Goal: Obtain resource: Obtain resource

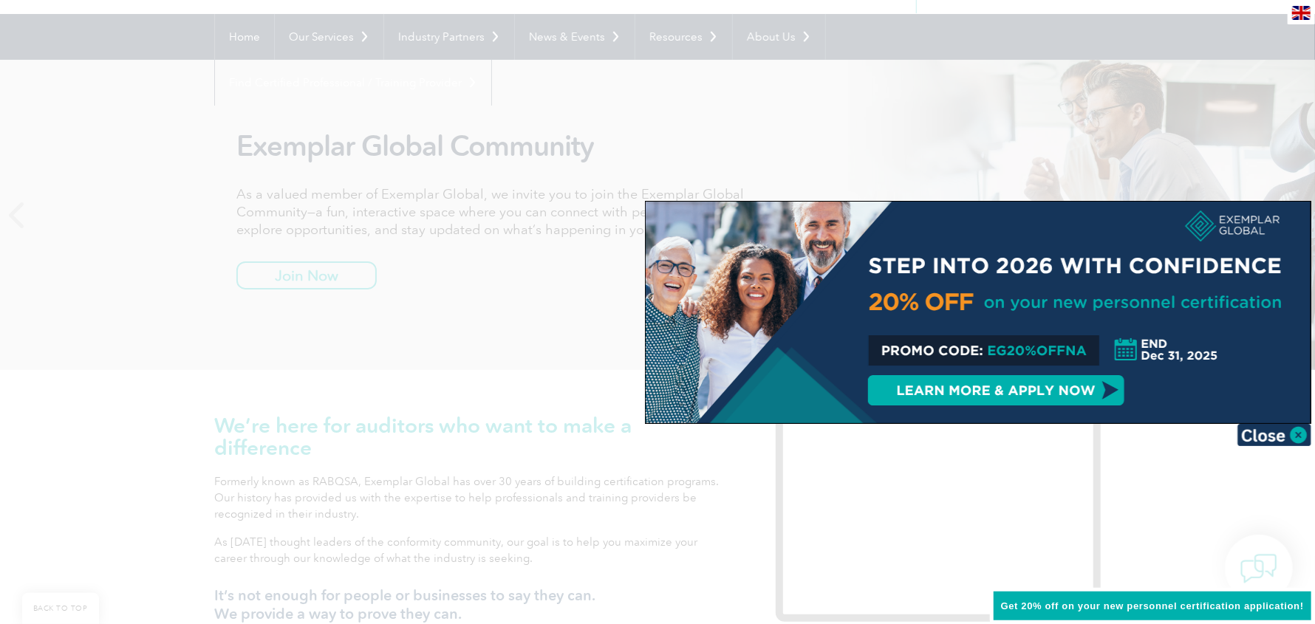
scroll to position [147, 0]
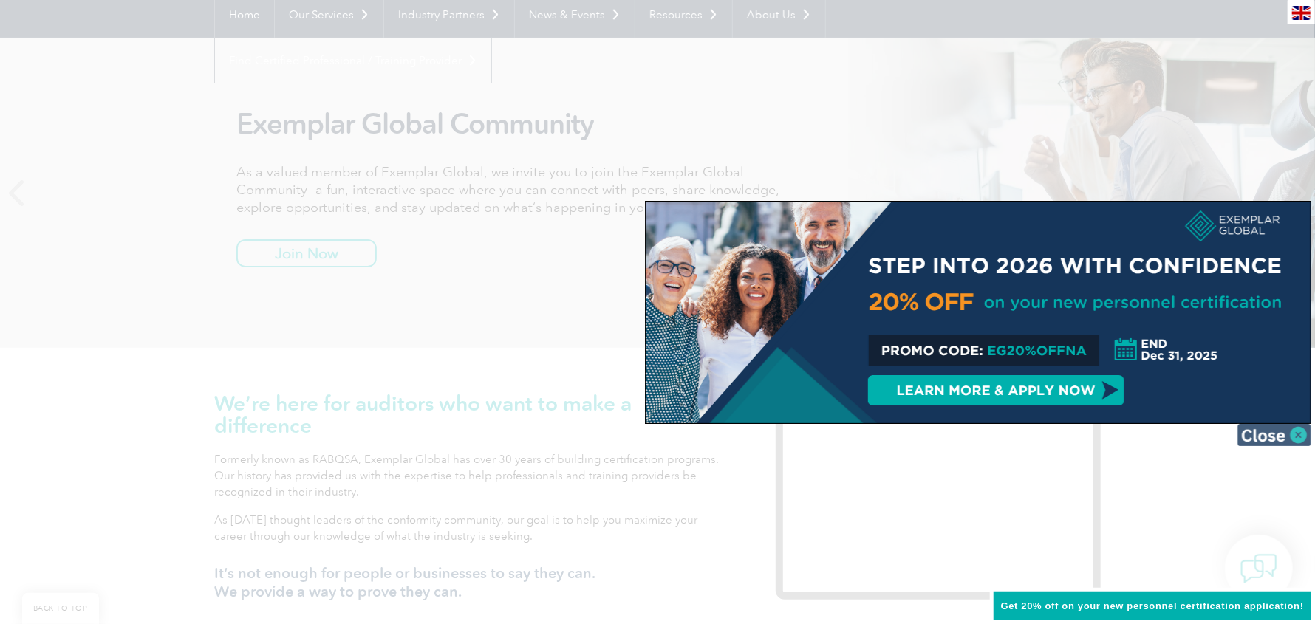
click at [1291, 434] on img at bounding box center [1274, 435] width 74 height 22
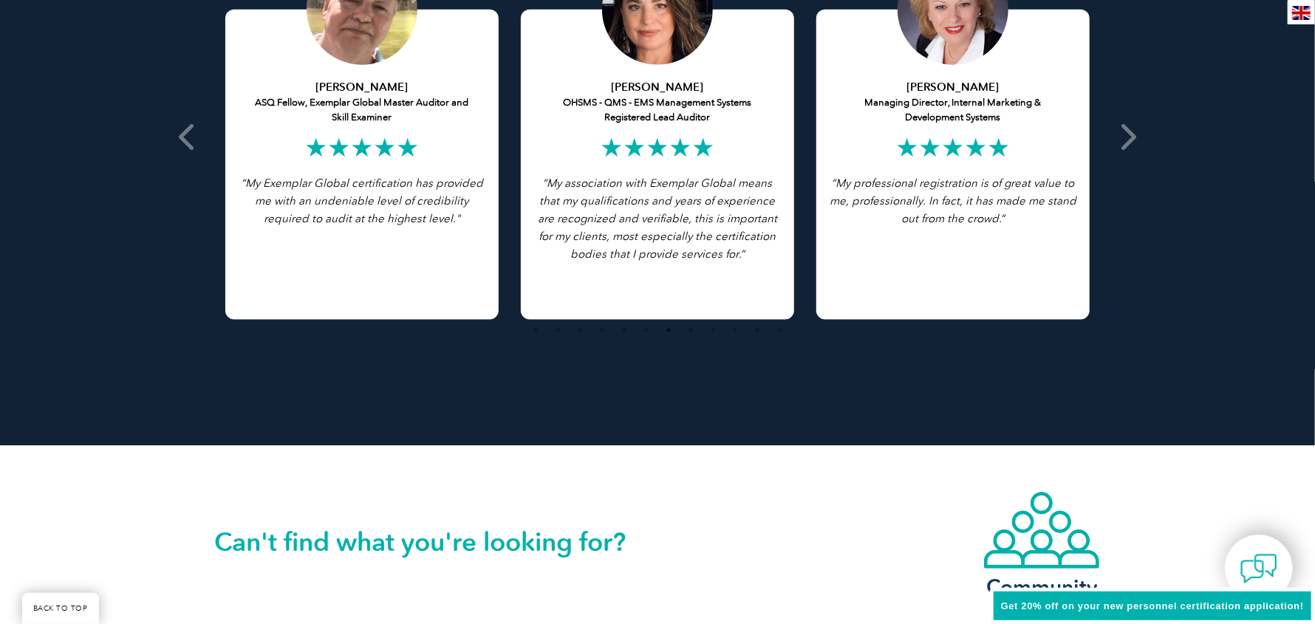
scroll to position [3324, 0]
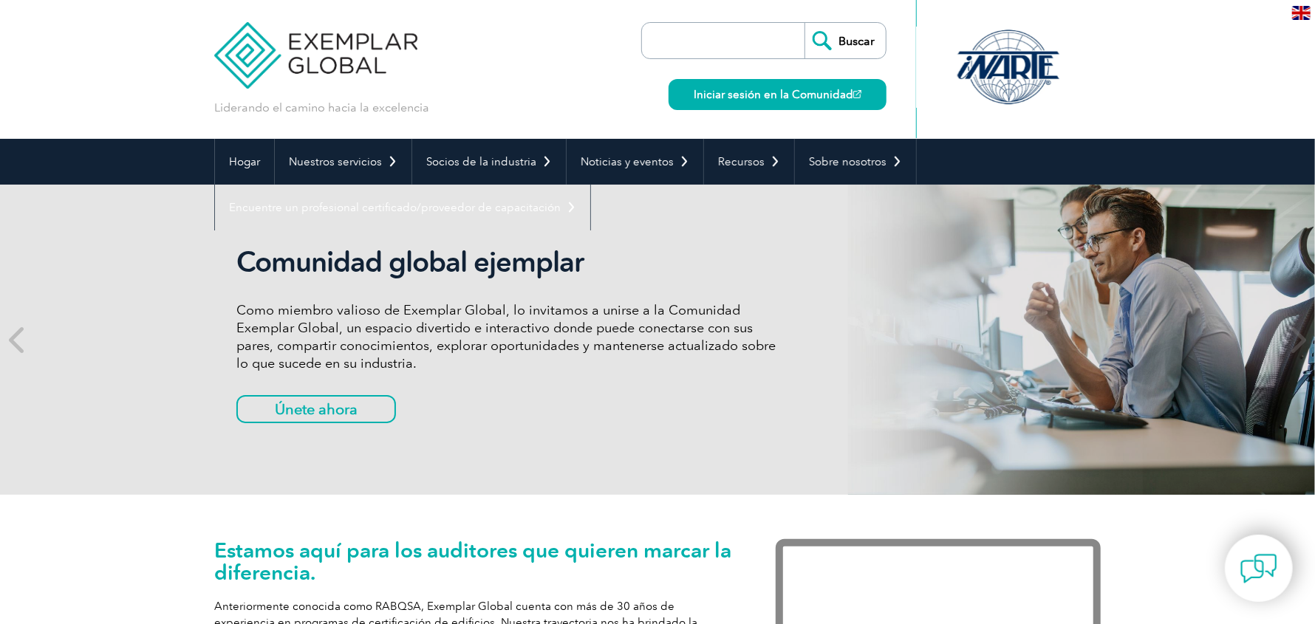
click at [637, 403] on div "Comunidad global ejemplar Como miembro valioso de Exemplar Global, lo invitamos…" at bounding box center [513, 339] width 554 height 189
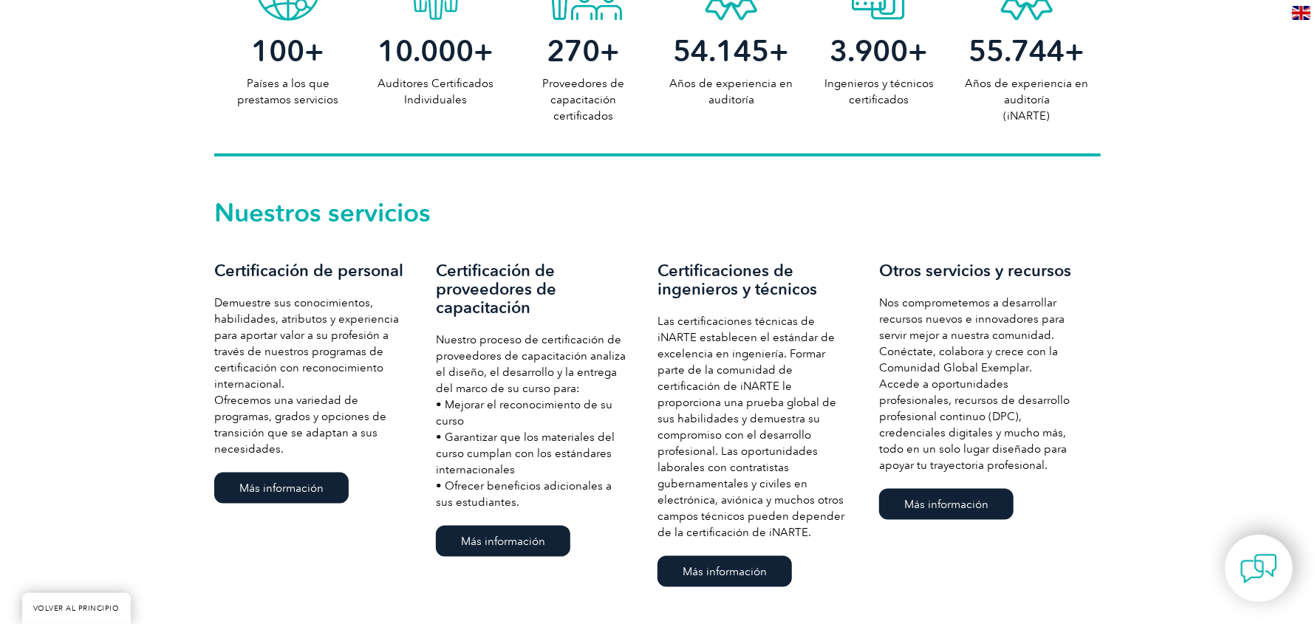
scroll to position [886, 0]
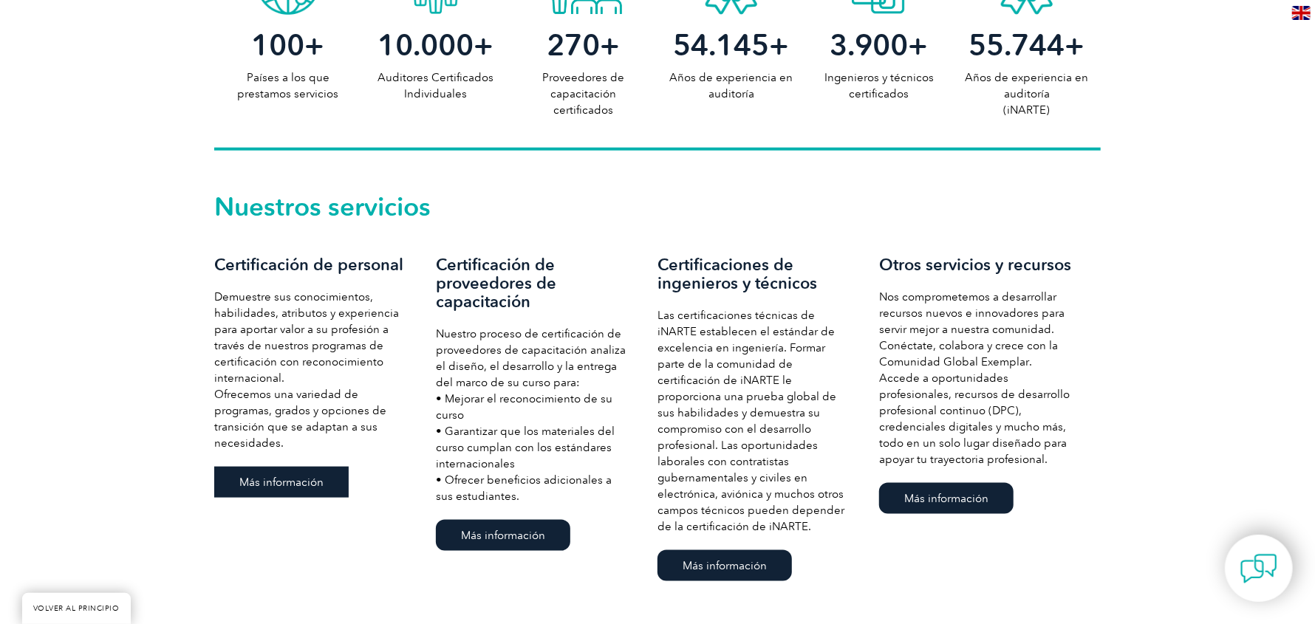
click at [324, 476] on link "Más información" at bounding box center [281, 482] width 134 height 31
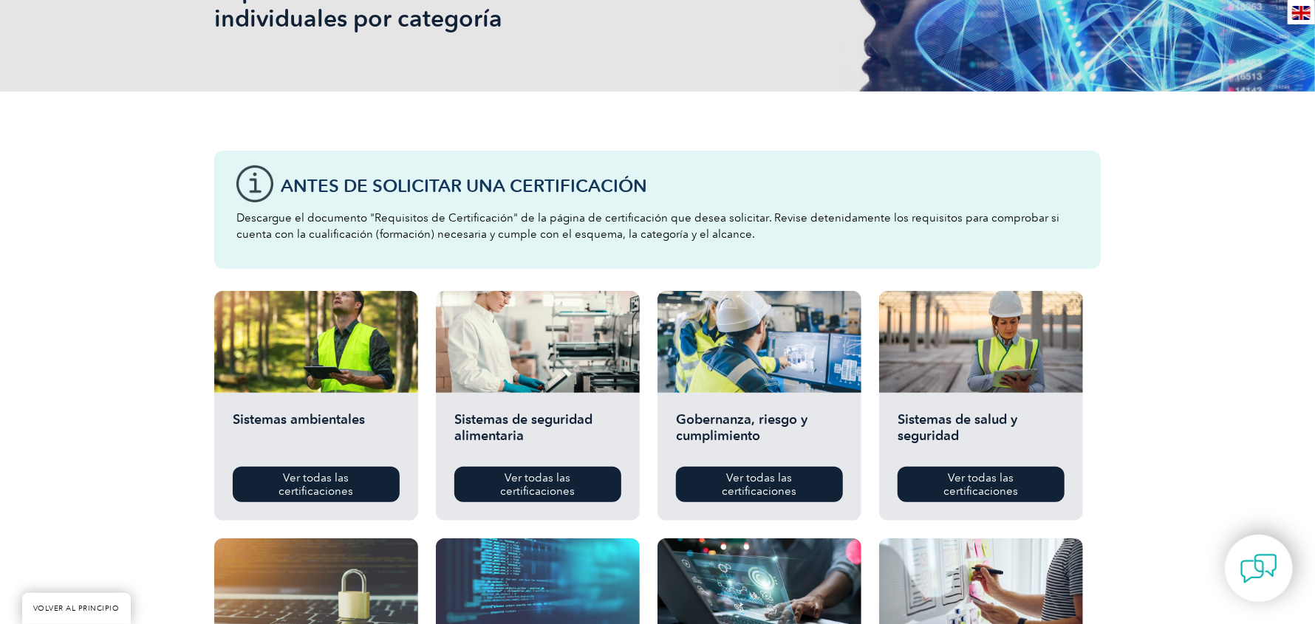
scroll to position [295, 0]
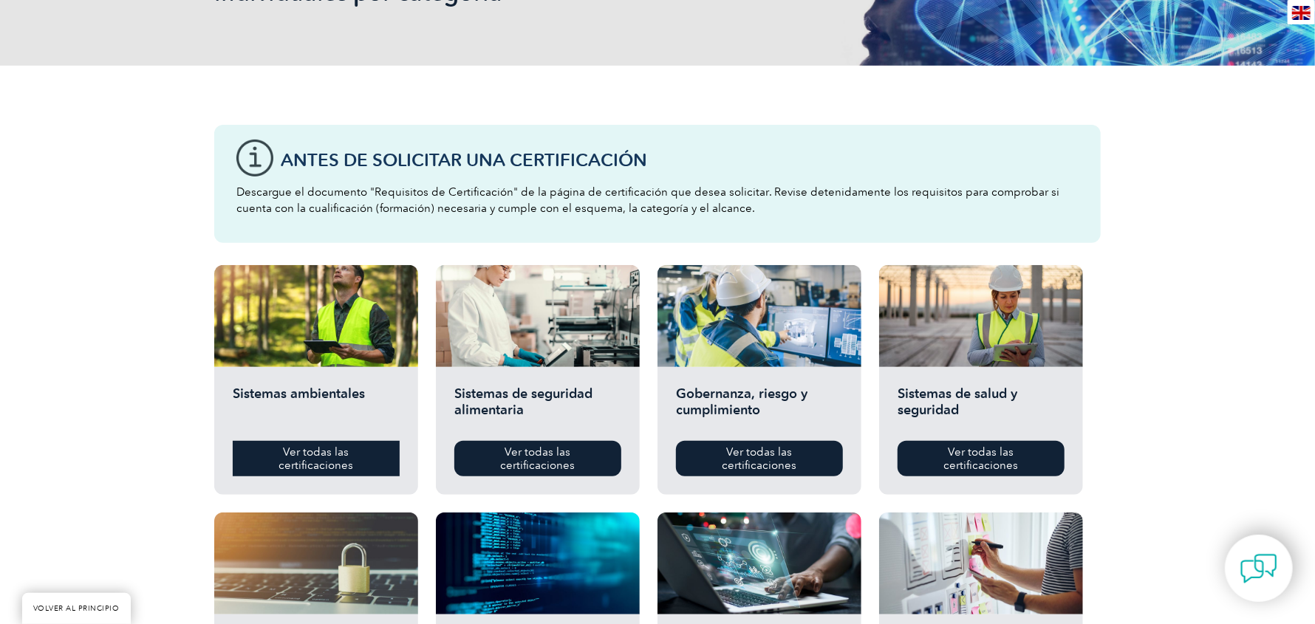
click at [321, 459] on font "Ver todas las certificaciones" at bounding box center [316, 458] width 75 height 27
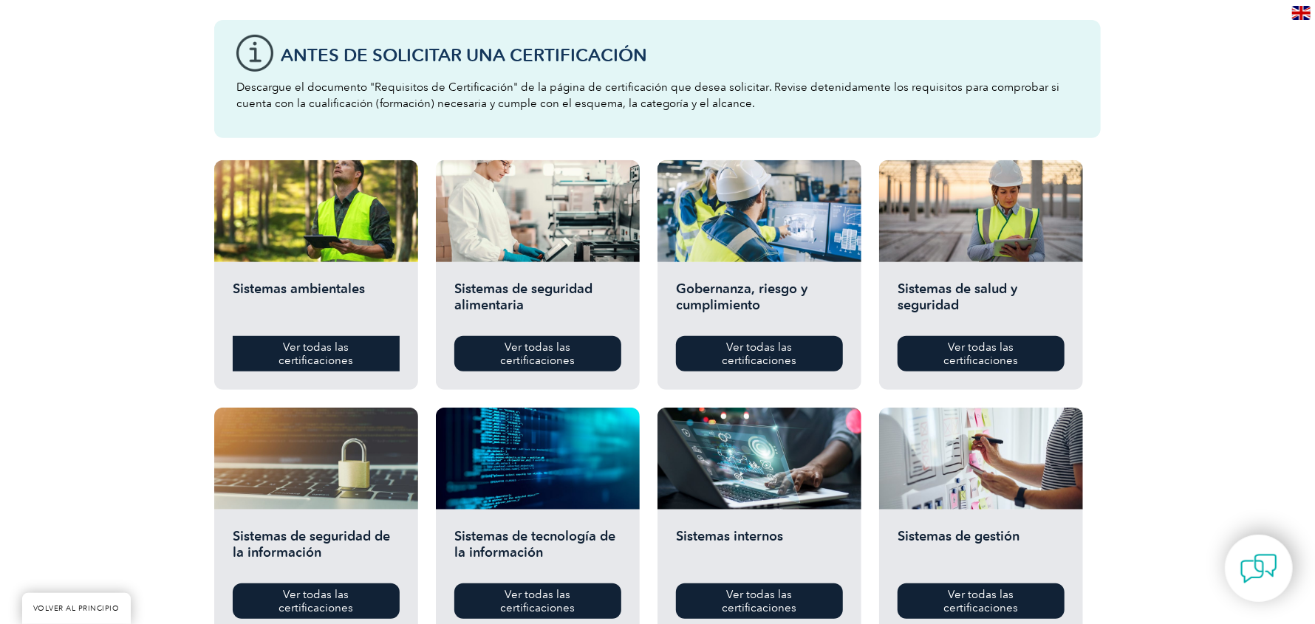
scroll to position [443, 0]
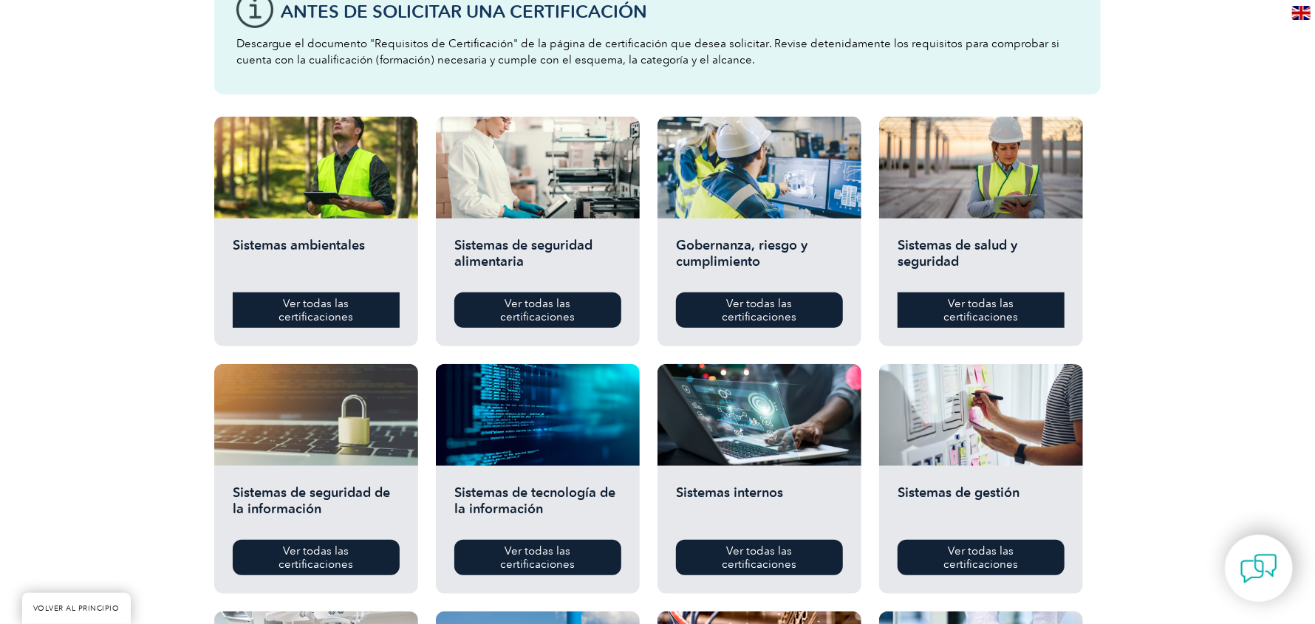
click at [1017, 315] on link "Ver todas las certificaciones" at bounding box center [981, 310] width 167 height 35
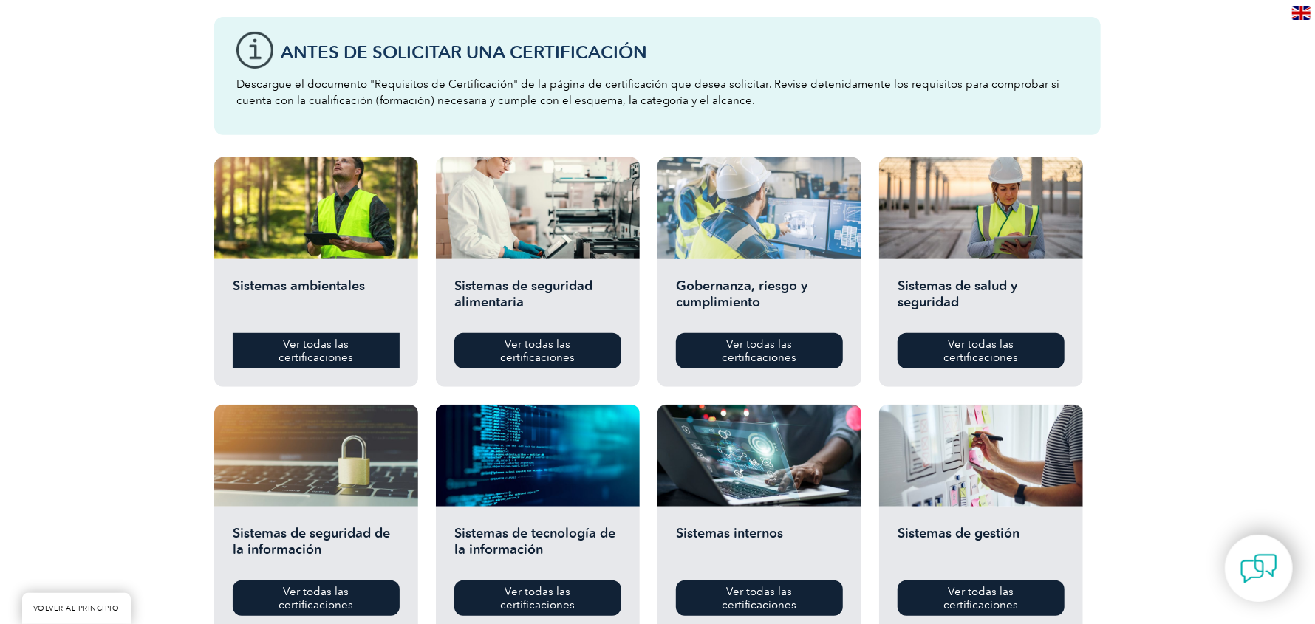
scroll to position [369, 0]
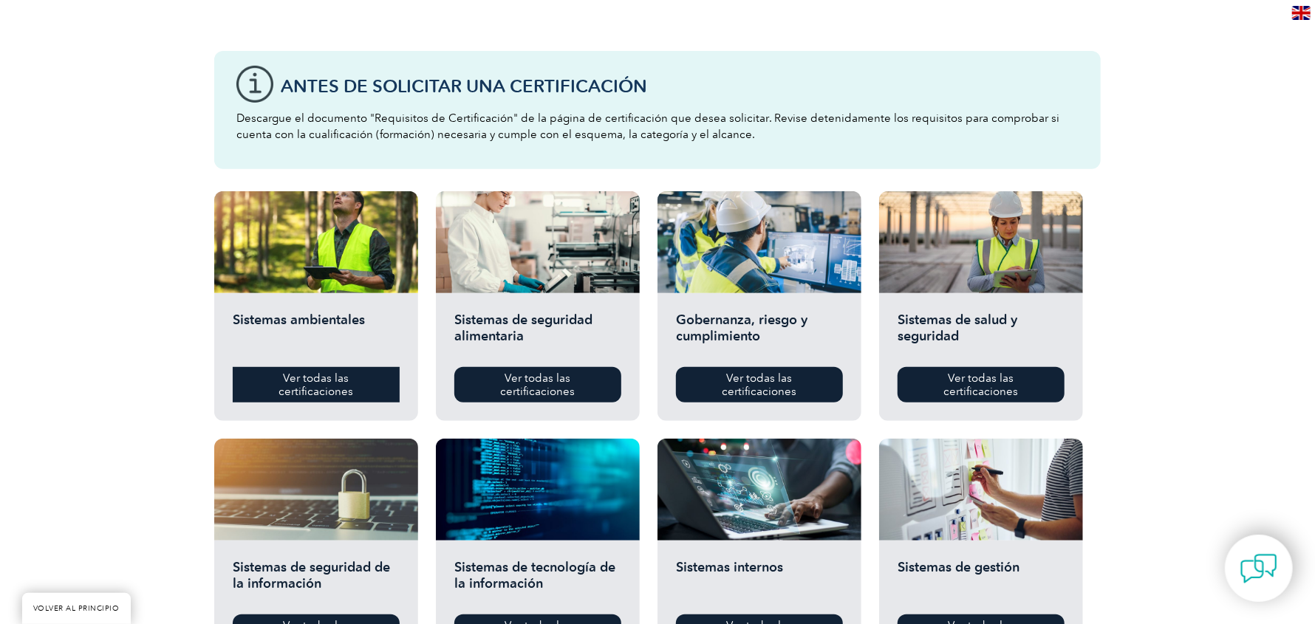
click at [330, 387] on font "Ver todas las certificaciones" at bounding box center [316, 385] width 75 height 27
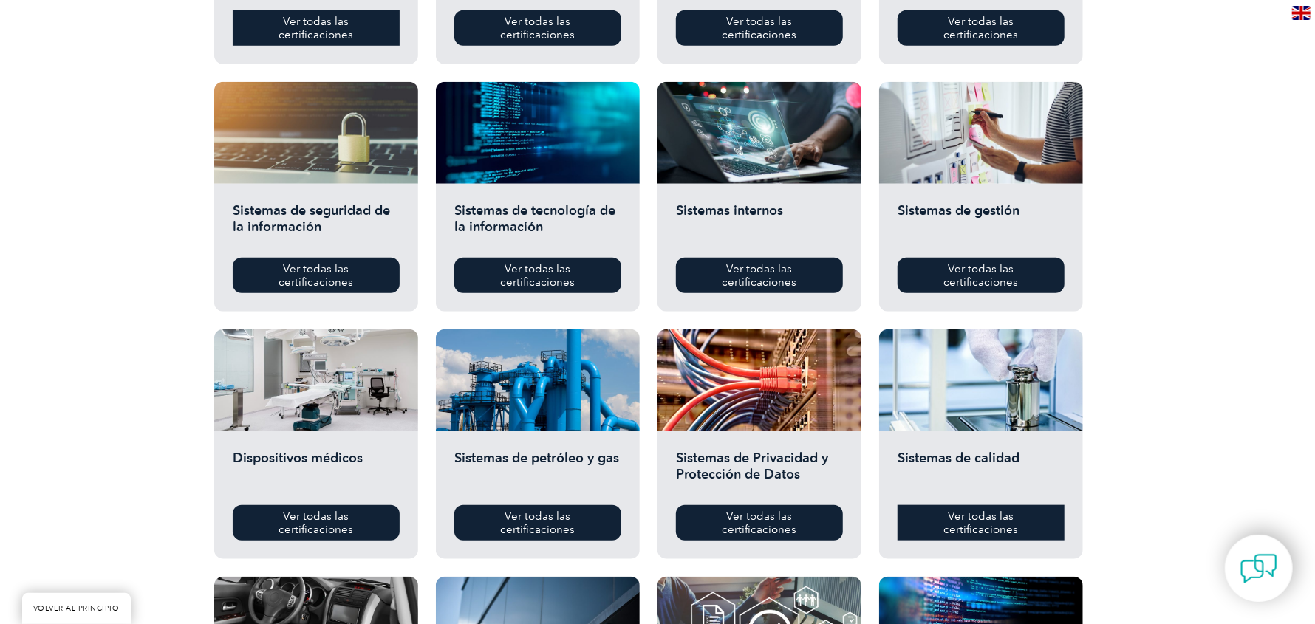
scroll to position [738, 0]
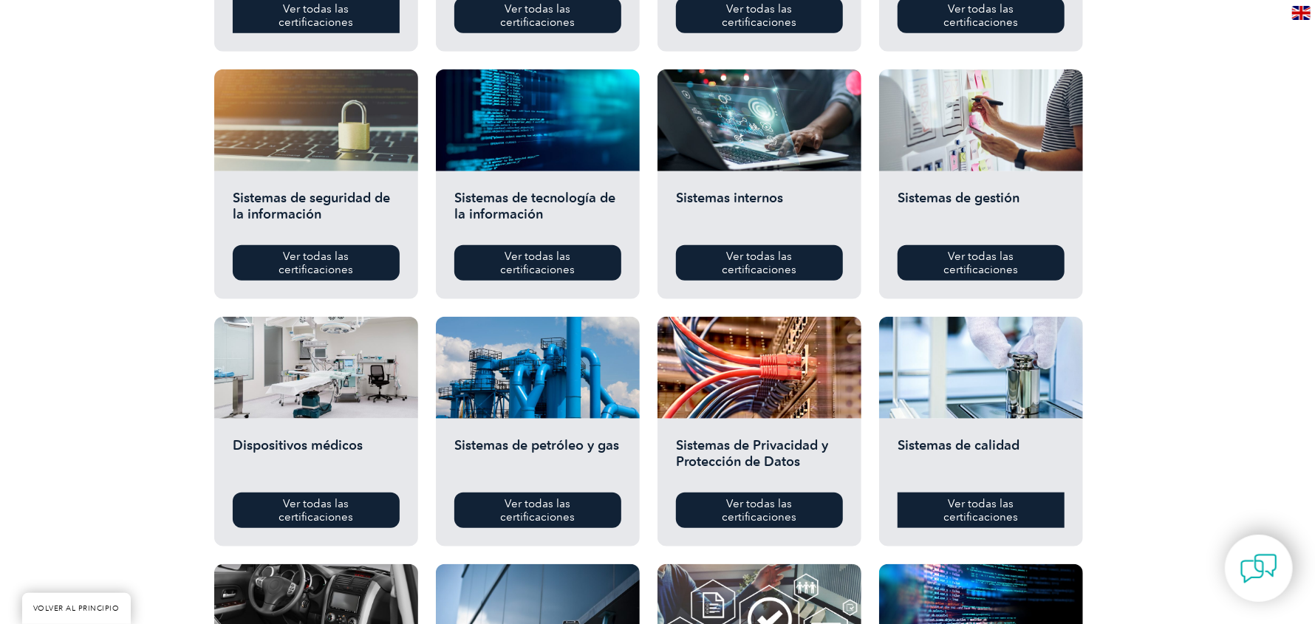
click at [973, 513] on font "Ver todas las certificaciones" at bounding box center [981, 510] width 75 height 27
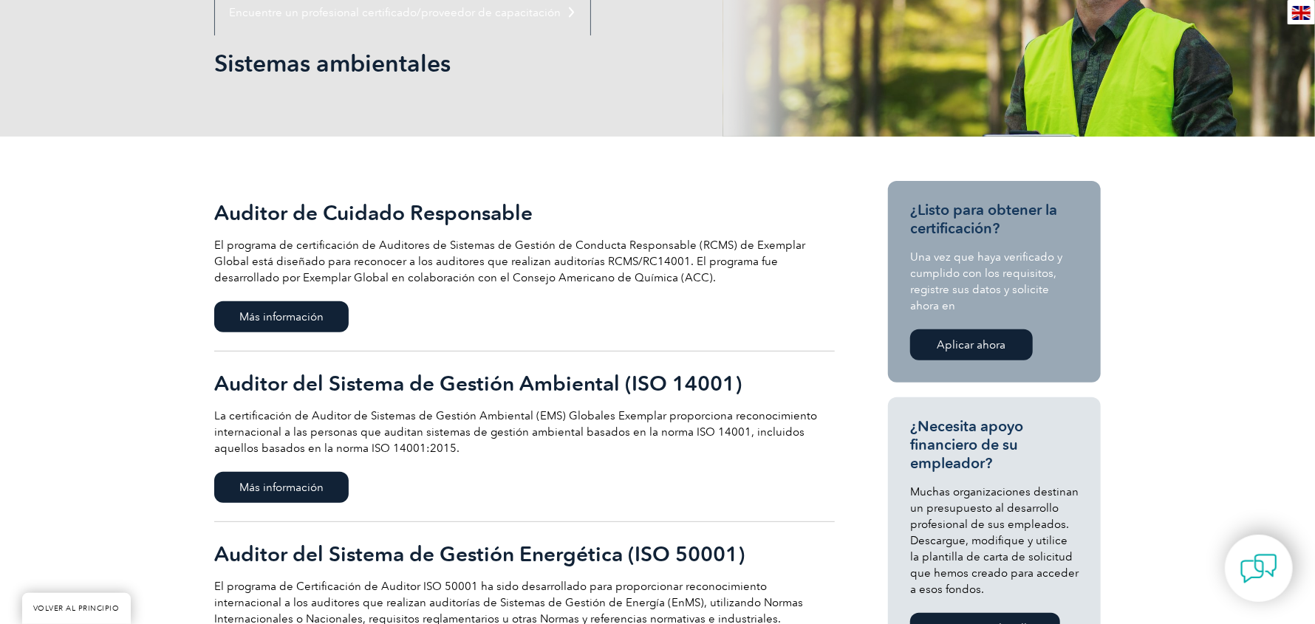
scroll to position [222, 0]
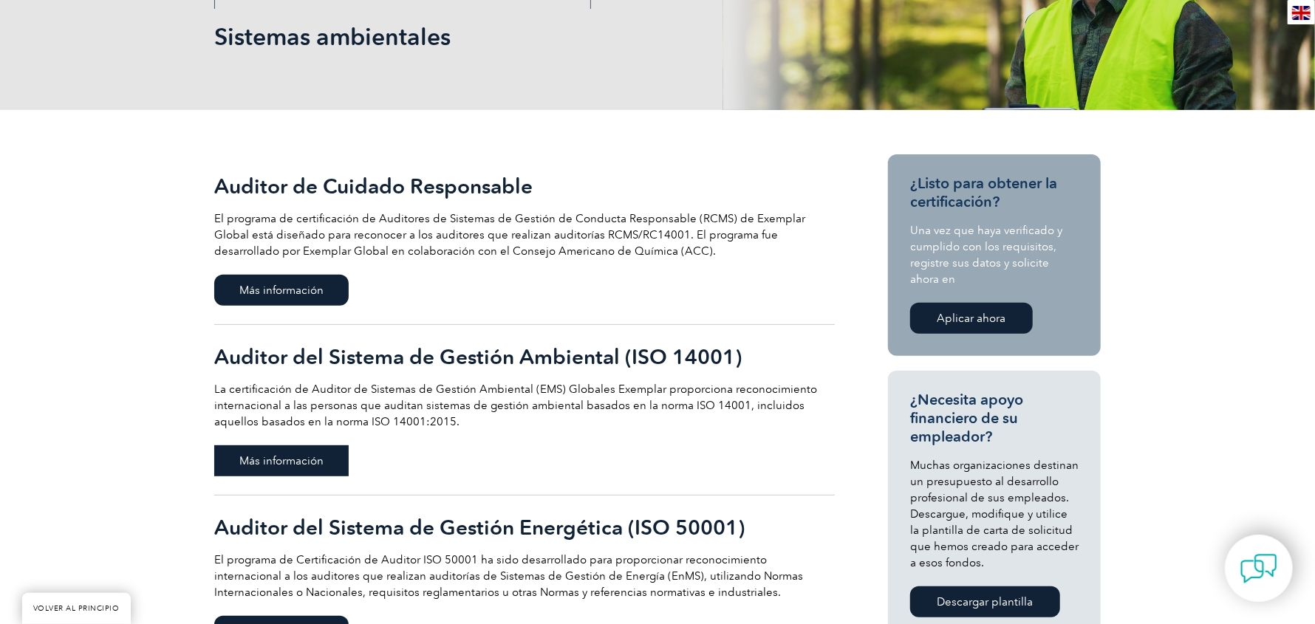
click at [310, 456] on font "Más información" at bounding box center [281, 460] width 84 height 13
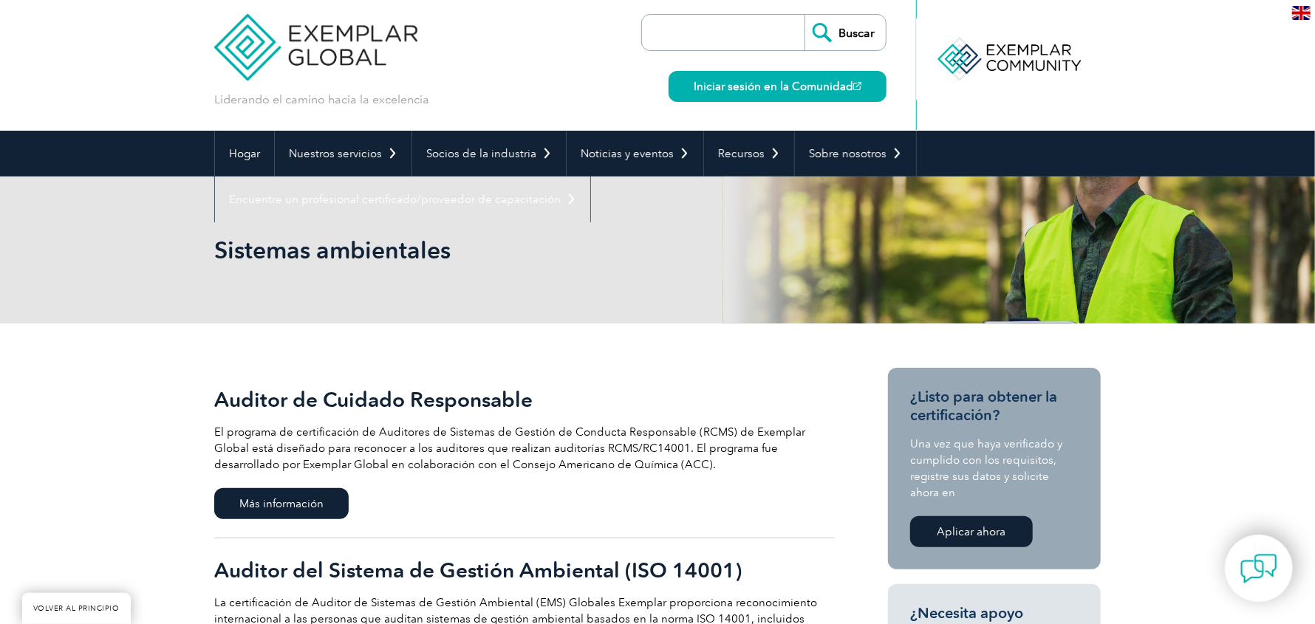
scroll to position [0, 0]
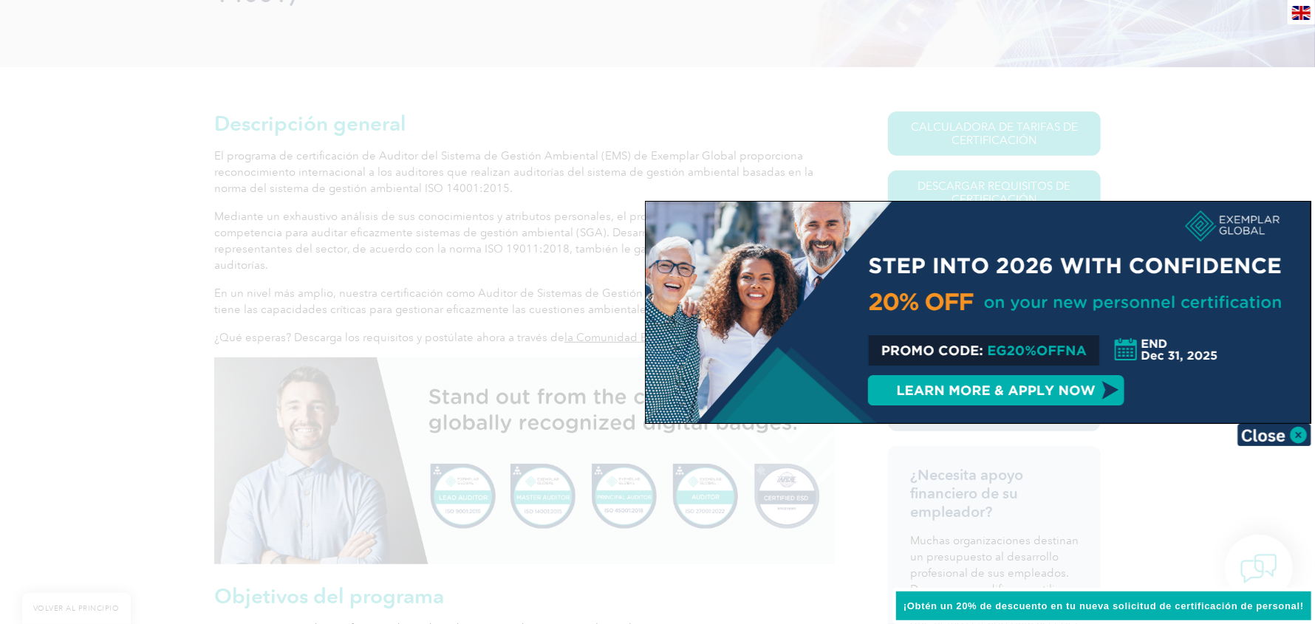
scroll to position [295, 0]
click at [1302, 431] on img at bounding box center [1274, 435] width 74 height 22
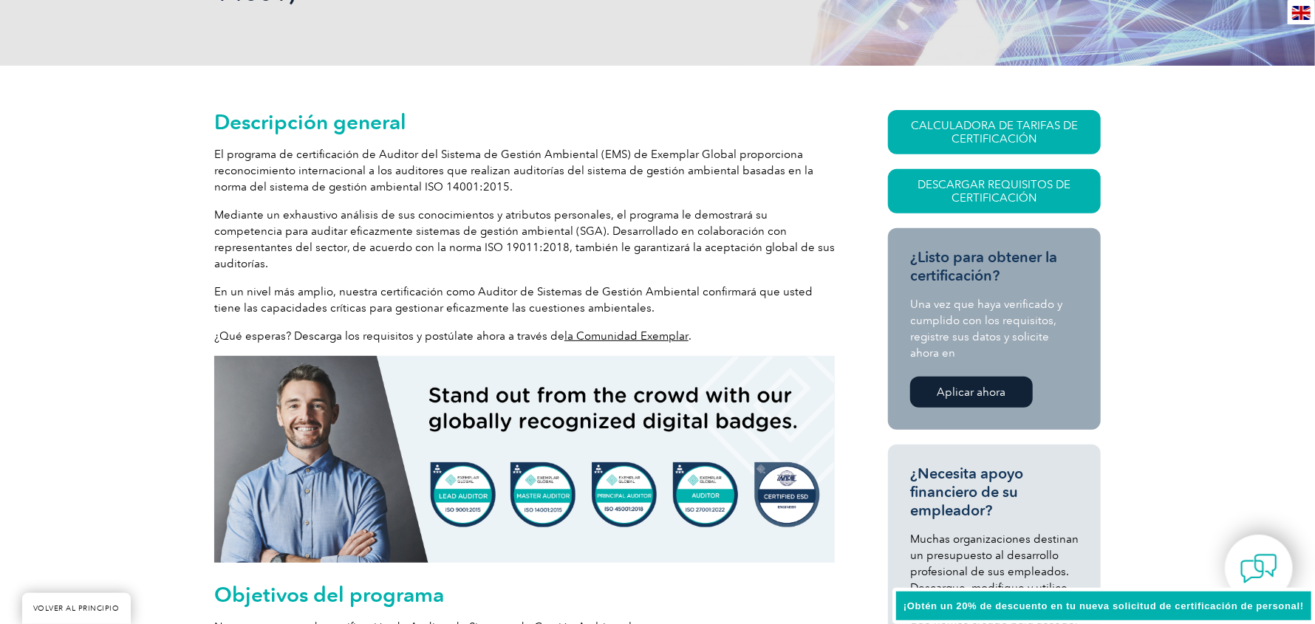
click at [985, 191] on font "Descargar requisitos de certificación" at bounding box center [994, 191] width 153 height 27
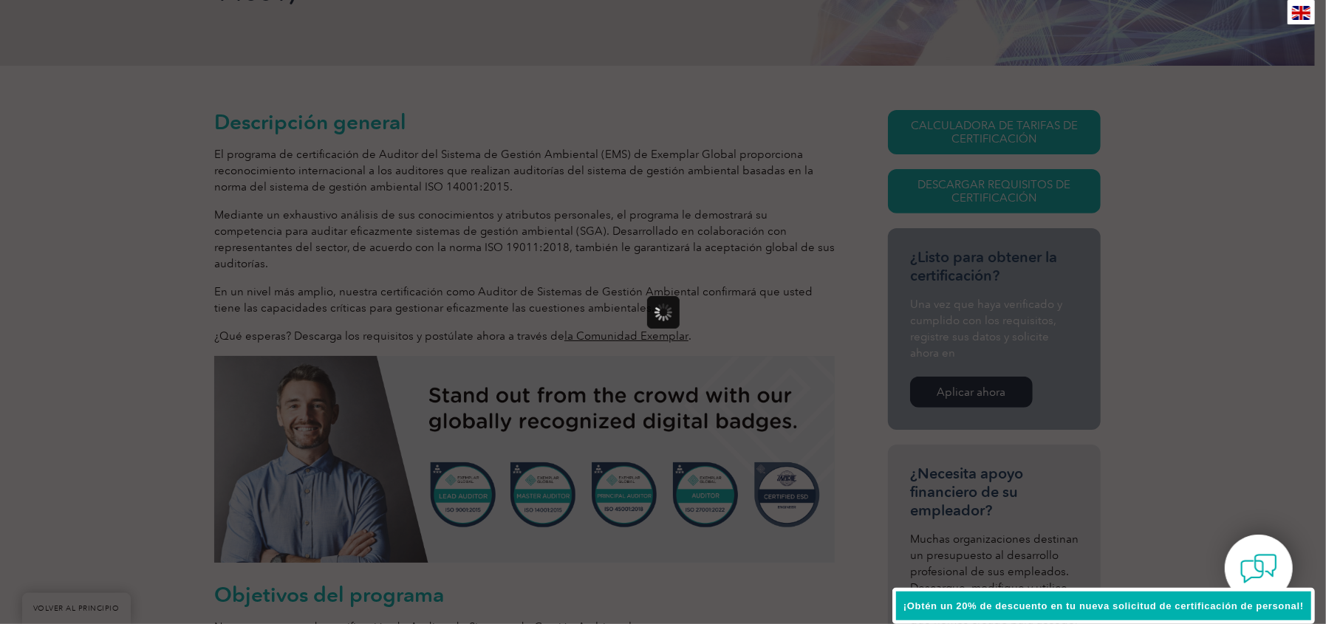
scroll to position [0, 0]
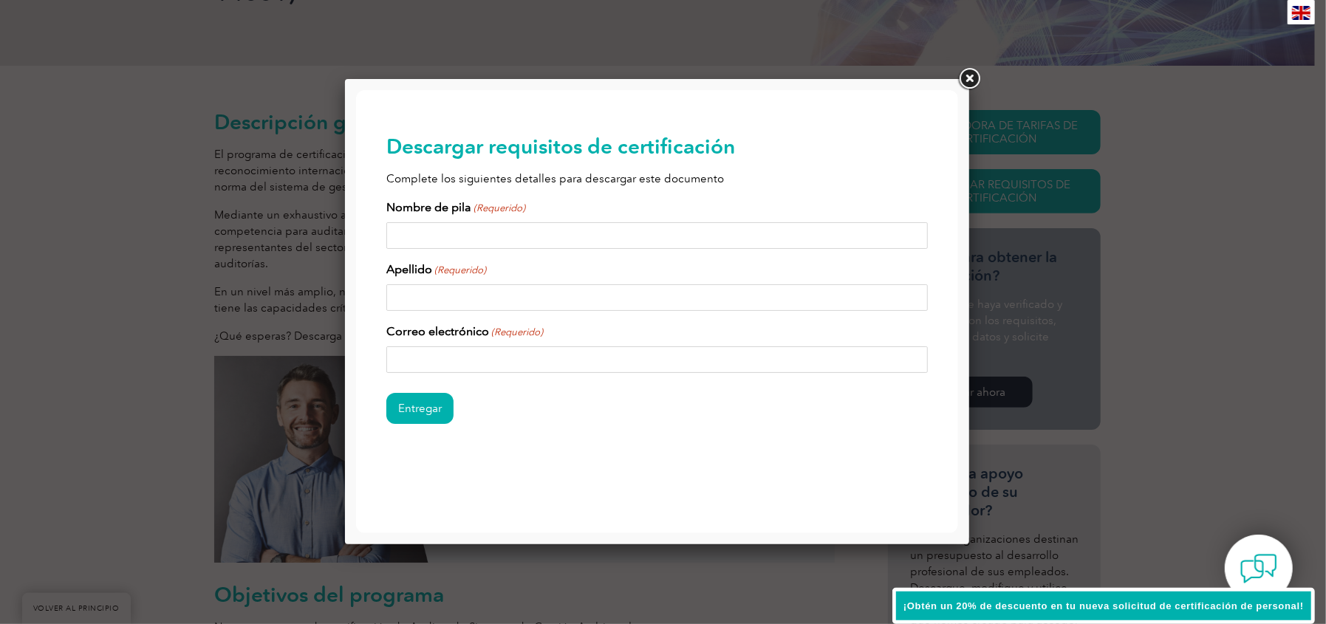
click at [505, 236] on input "Nombre de pila (Requerido)" at bounding box center [657, 235] width 542 height 27
type input "Natalie"
type input "[PERSON_NAME]"
type input "t"
click at [386, 392] on input "Entregar" at bounding box center [419, 407] width 67 height 31
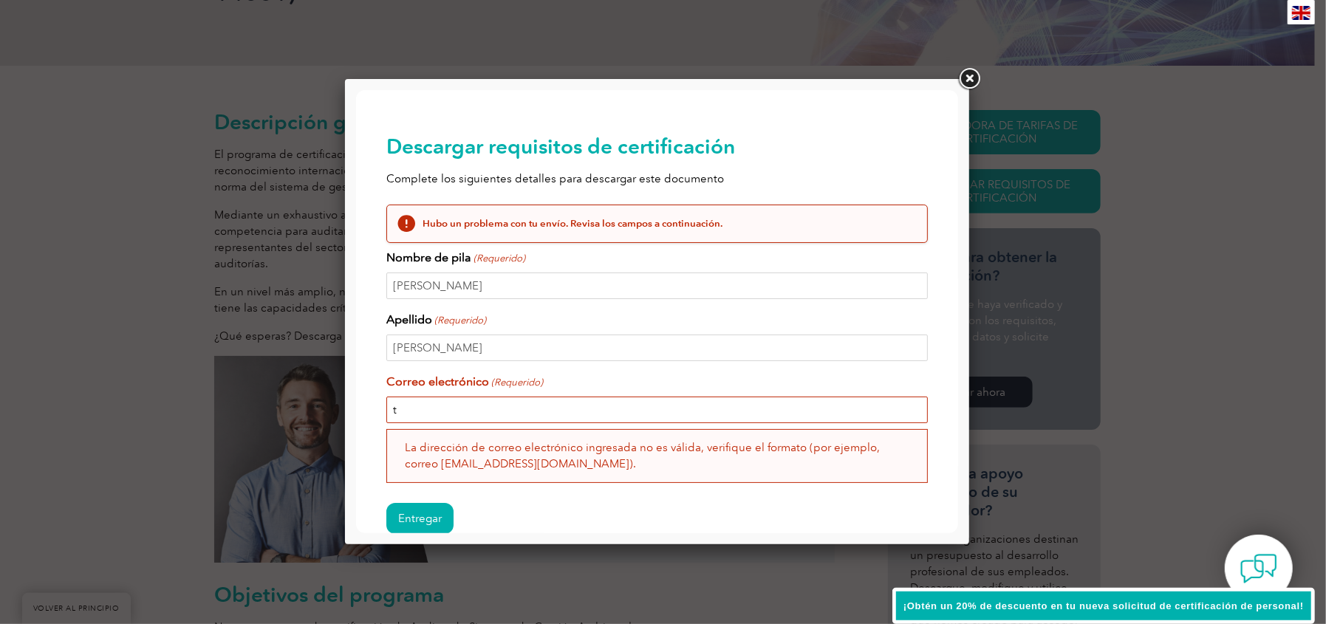
click at [420, 413] on input "t" at bounding box center [657, 409] width 542 height 27
type input "[EMAIL_ADDRESS][DOMAIN_NAME]"
type input "RECURSOS"
type input "PORTUARIOS"
click at [425, 518] on input "Entregar" at bounding box center [419, 517] width 67 height 31
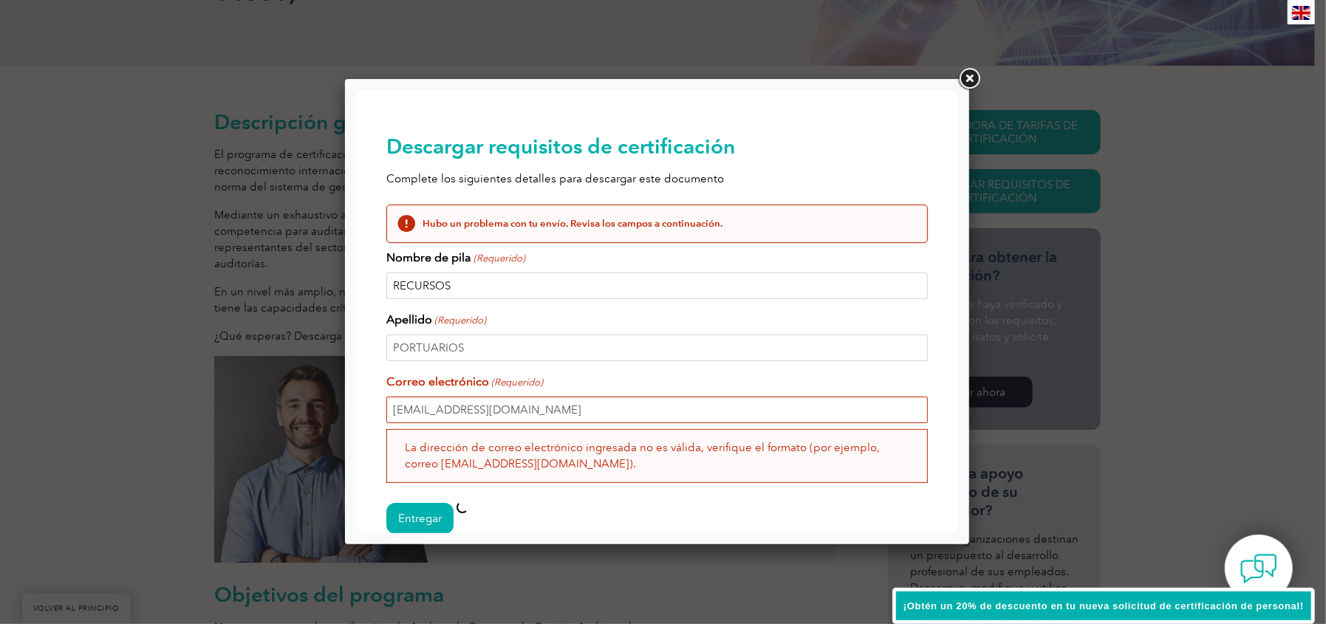
drag, startPoint x: 498, startPoint y: 289, endPoint x: 515, endPoint y: 295, distance: 18.0
click at [498, 289] on input "RECURSOS" at bounding box center [657, 285] width 542 height 27
drag, startPoint x: 608, startPoint y: 488, endPoint x: 654, endPoint y: 428, distance: 76.4
click at [608, 488] on div "Entregar" at bounding box center [657, 519] width 542 height 64
click at [969, 81] on link at bounding box center [969, 79] width 27 height 27
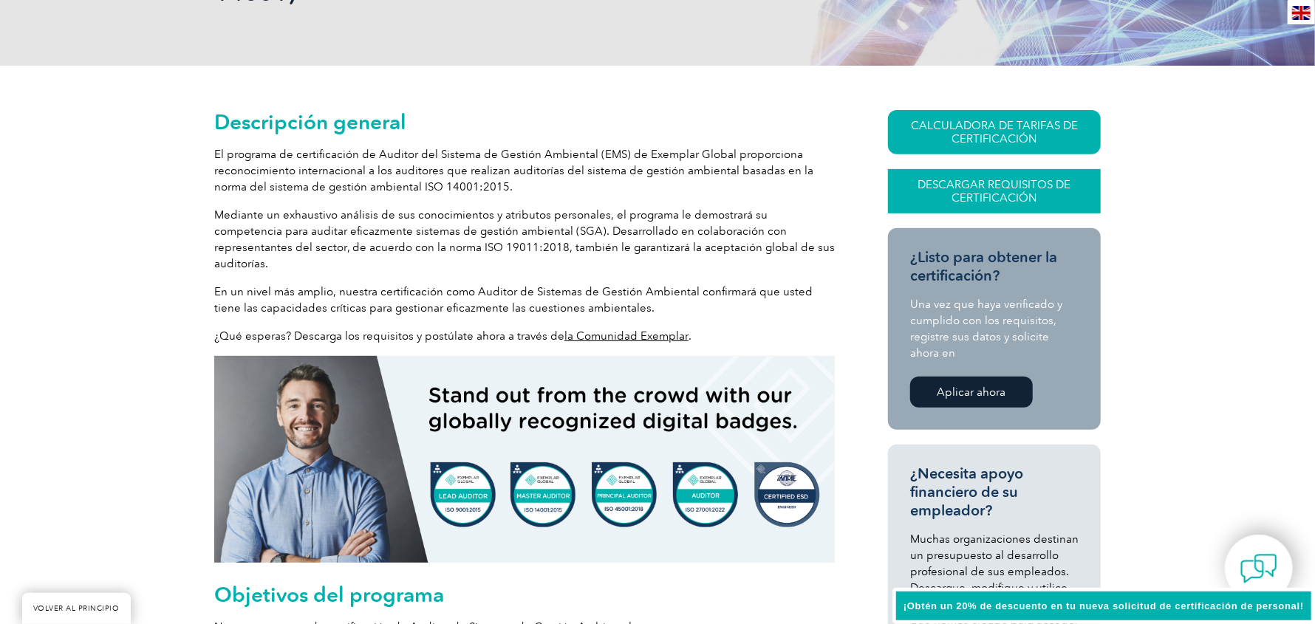
drag, startPoint x: 1194, startPoint y: 257, endPoint x: 940, endPoint y: 195, distance: 262.3
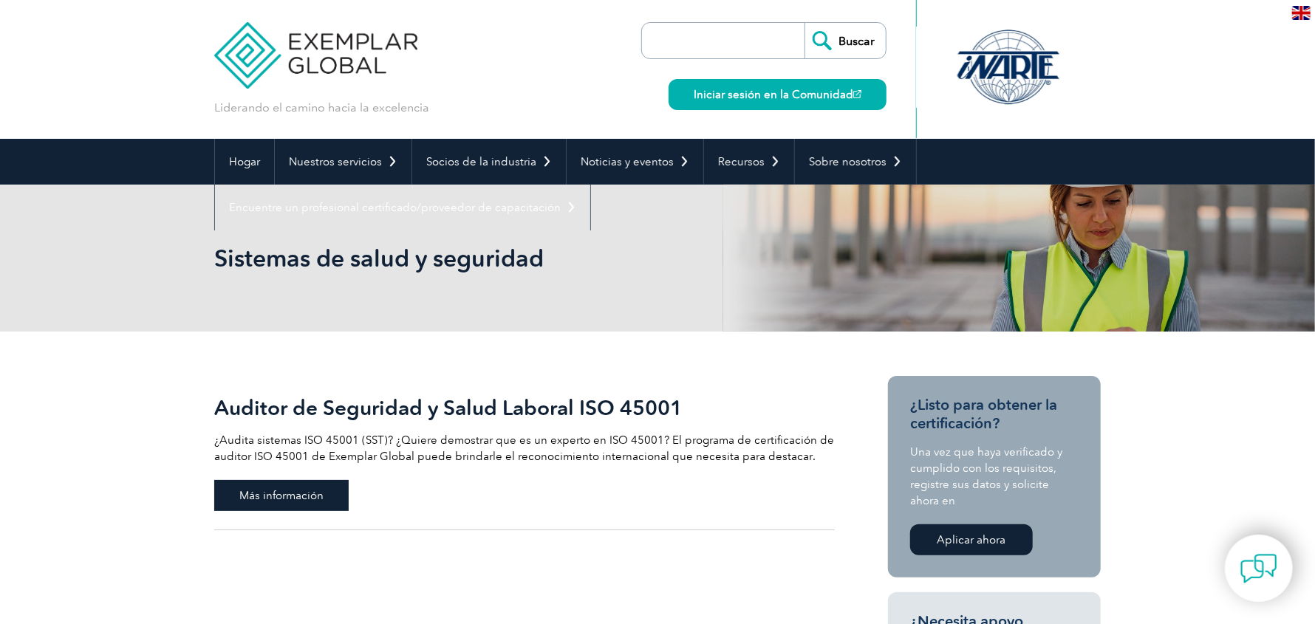
click at [306, 493] on font "Más información" at bounding box center [281, 495] width 84 height 13
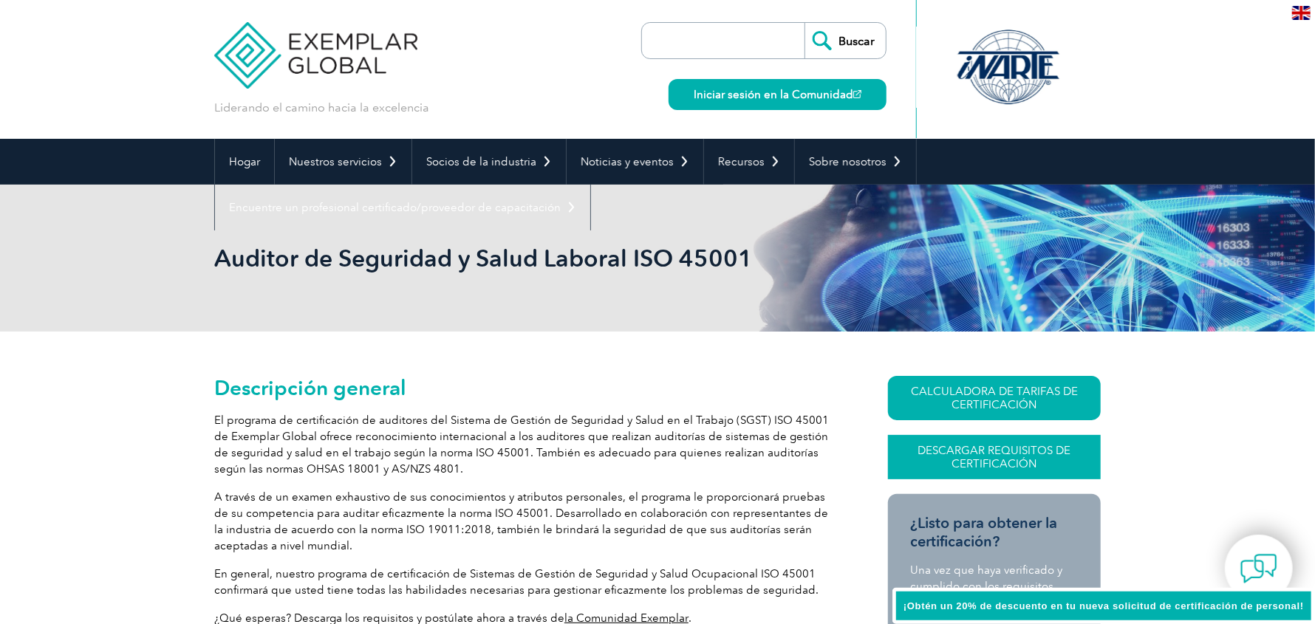
click at [982, 464] on font "Descargar requisitos de certificación" at bounding box center [994, 457] width 153 height 27
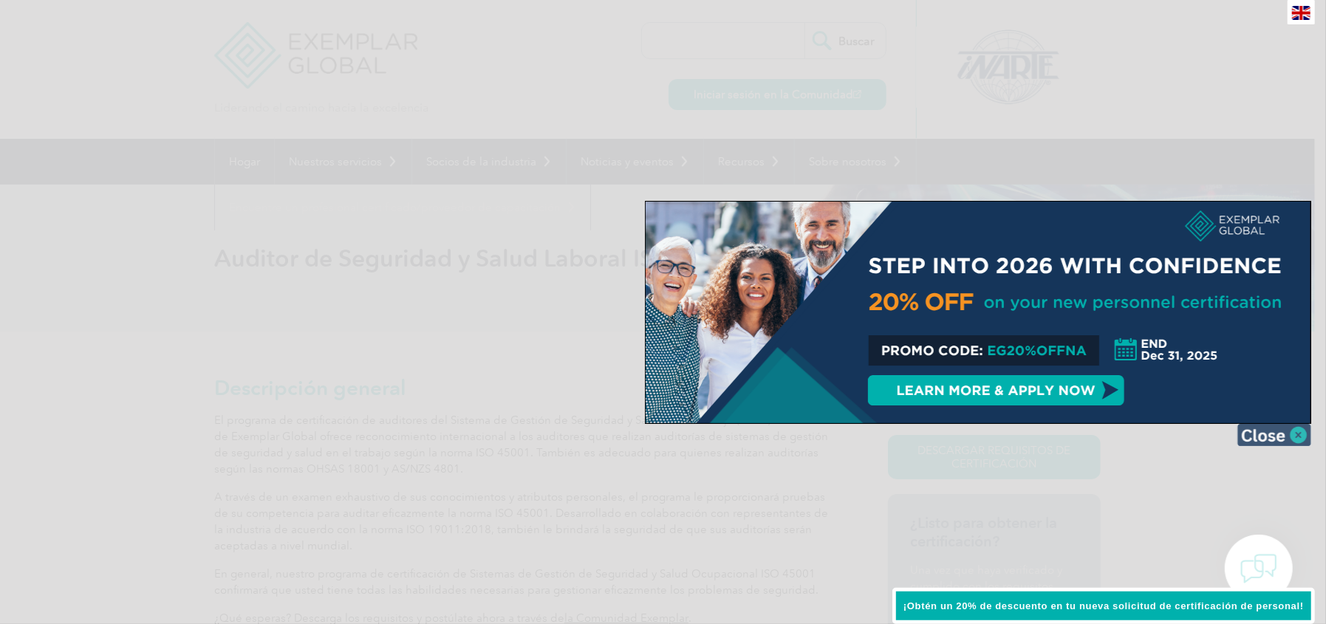
click at [1299, 432] on img at bounding box center [1274, 435] width 74 height 22
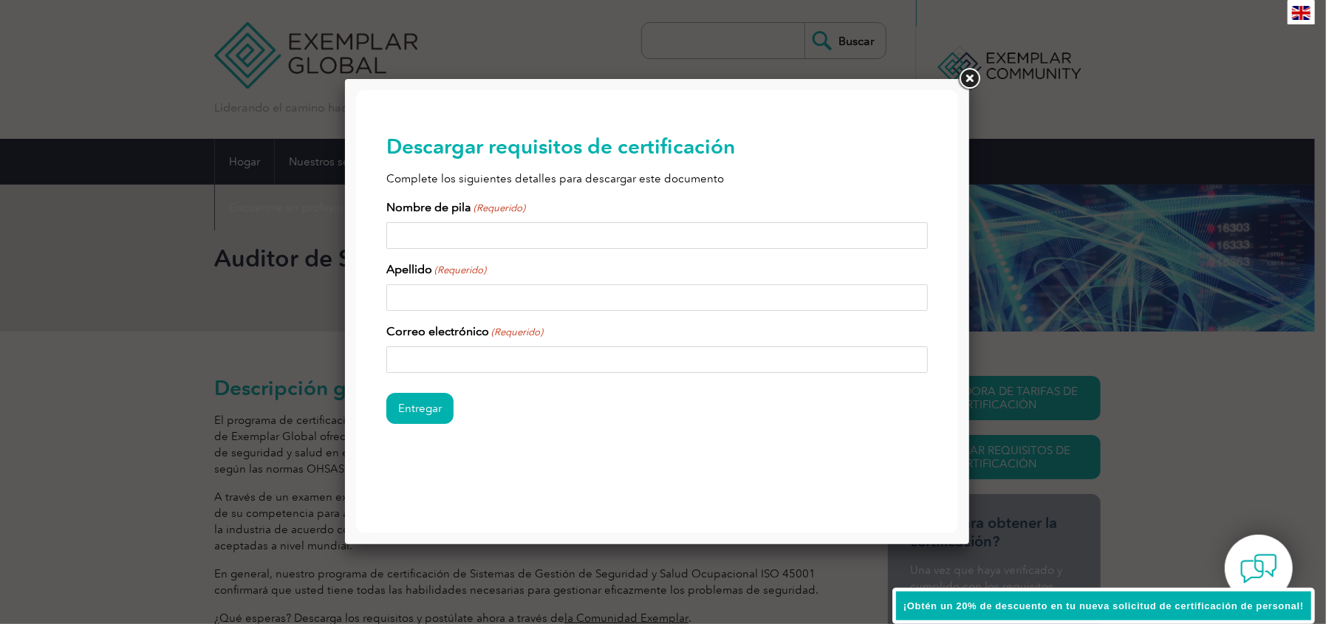
click at [466, 241] on input "Nombre de pila (Requerido)" at bounding box center [657, 235] width 542 height 27
type input "natalie"
type input "perez"
type input "tpereze@saamtowage.com"
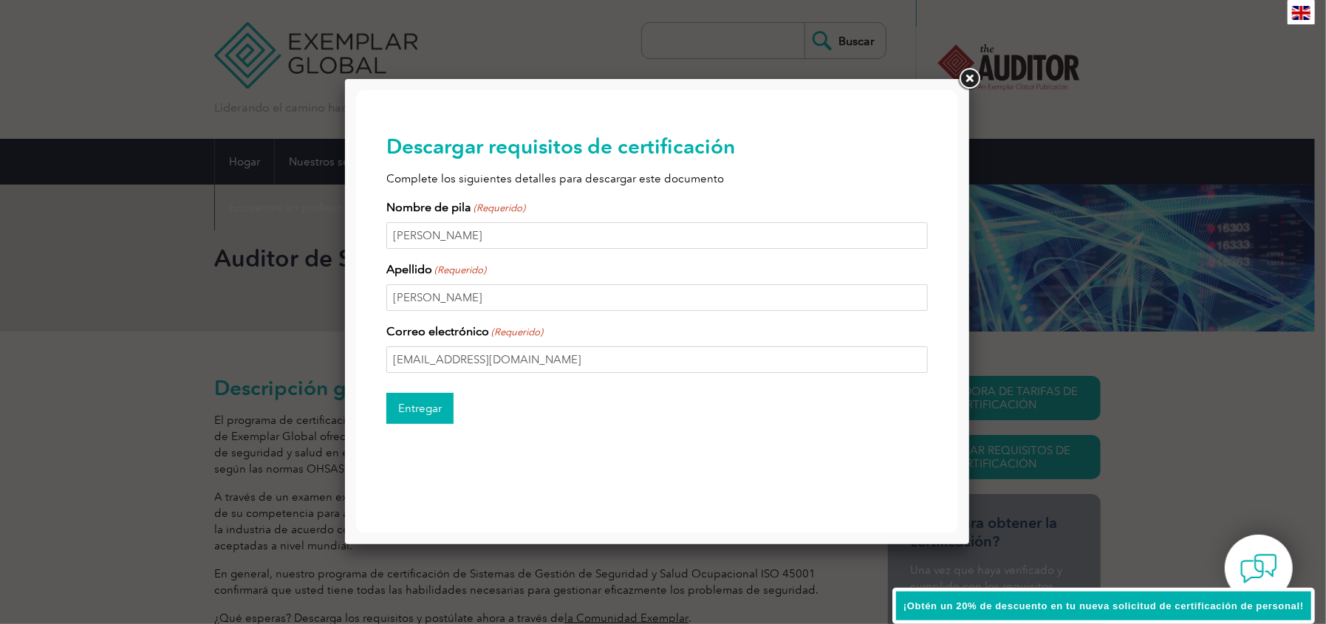
click at [416, 406] on input "Entregar" at bounding box center [419, 407] width 67 height 31
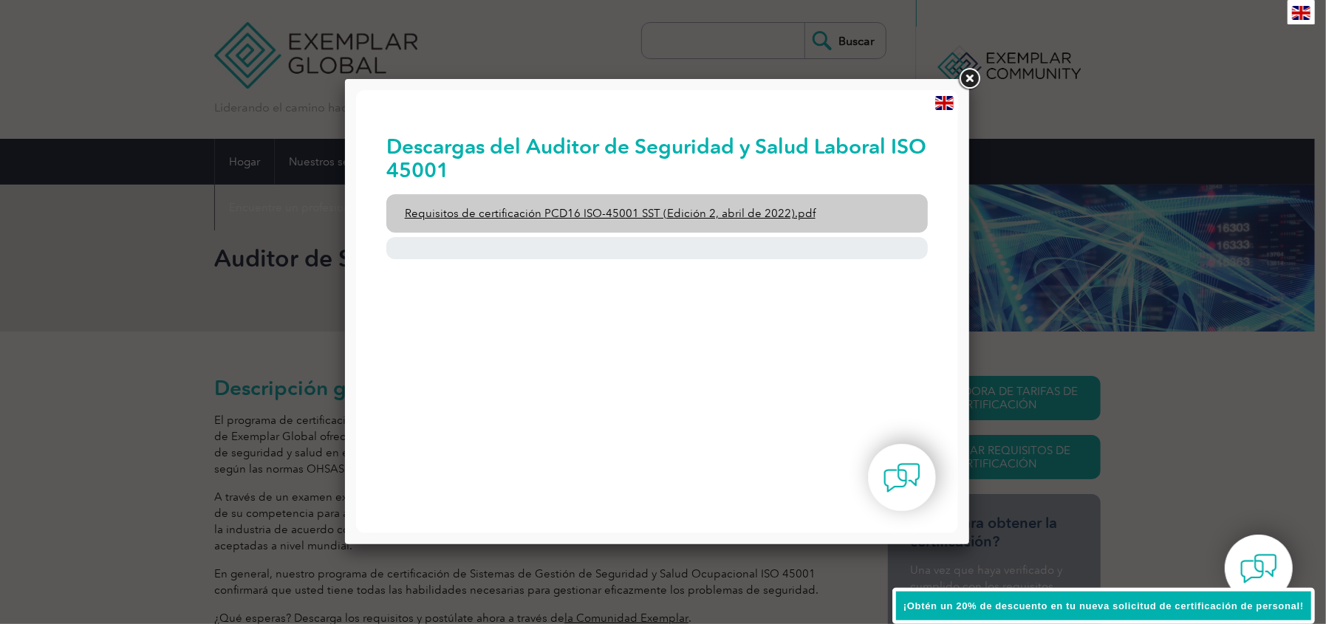
click at [572, 209] on font "Requisitos de certificación PCD16 ISO-45001 SST (Edición 2, abril de 2022).pdf" at bounding box center [609, 212] width 411 height 13
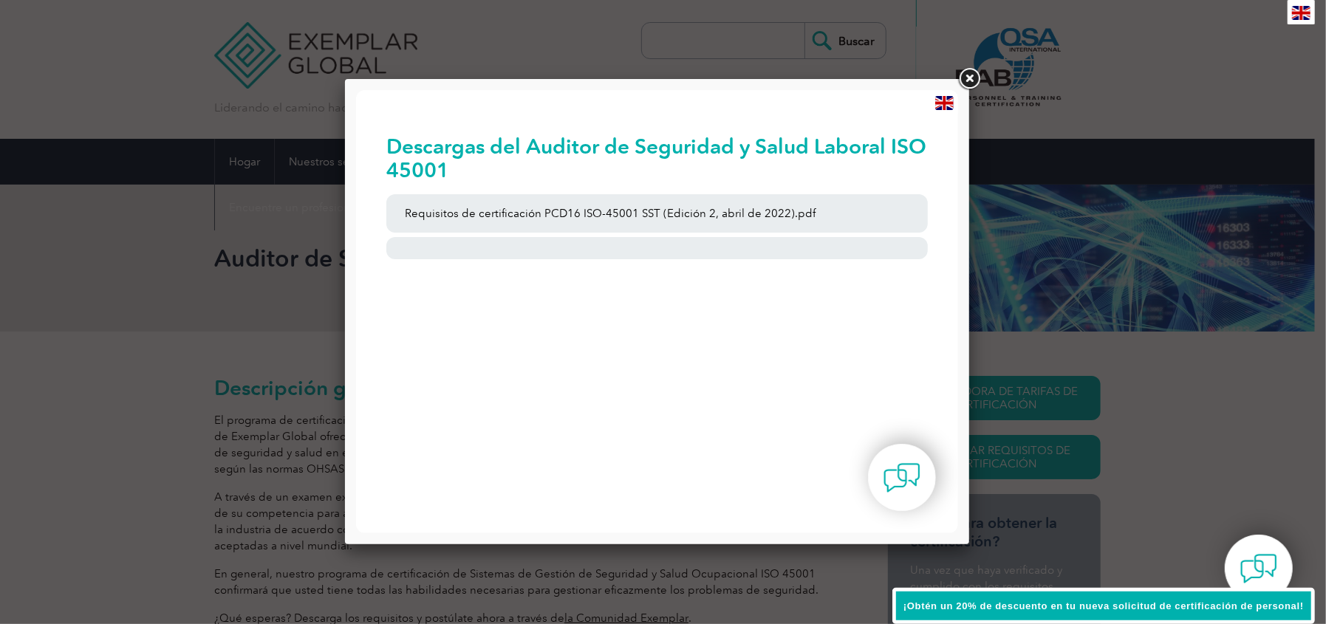
click at [966, 83] on link at bounding box center [969, 79] width 27 height 27
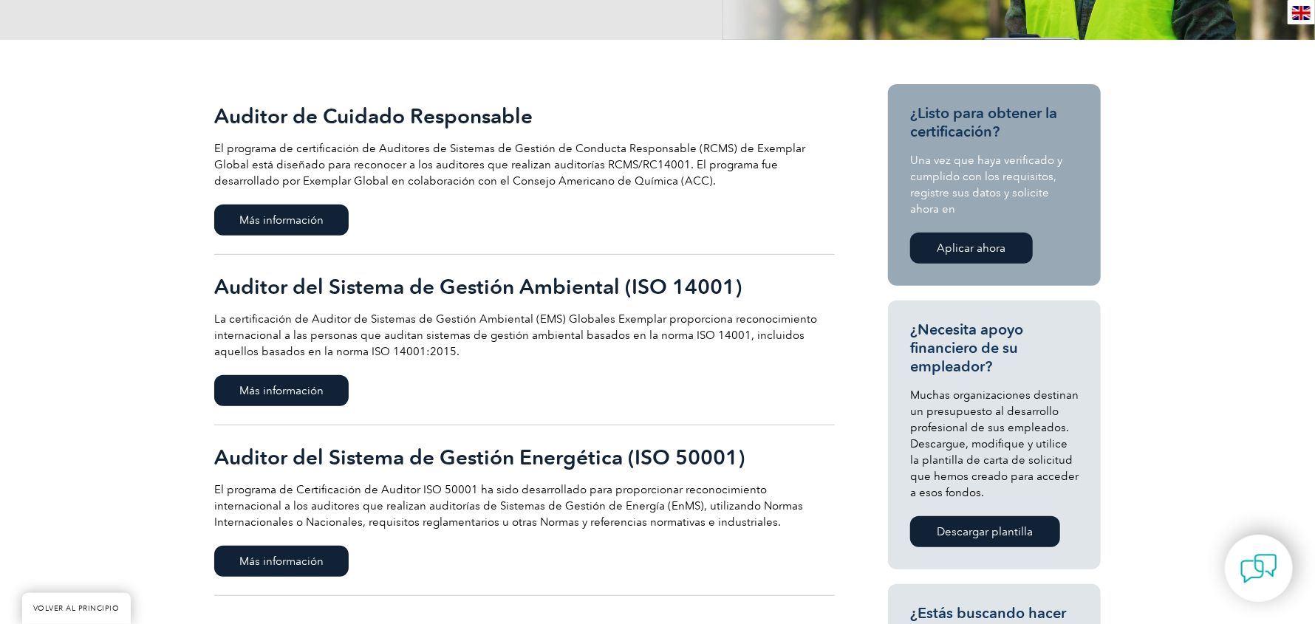
scroll to position [295, 0]
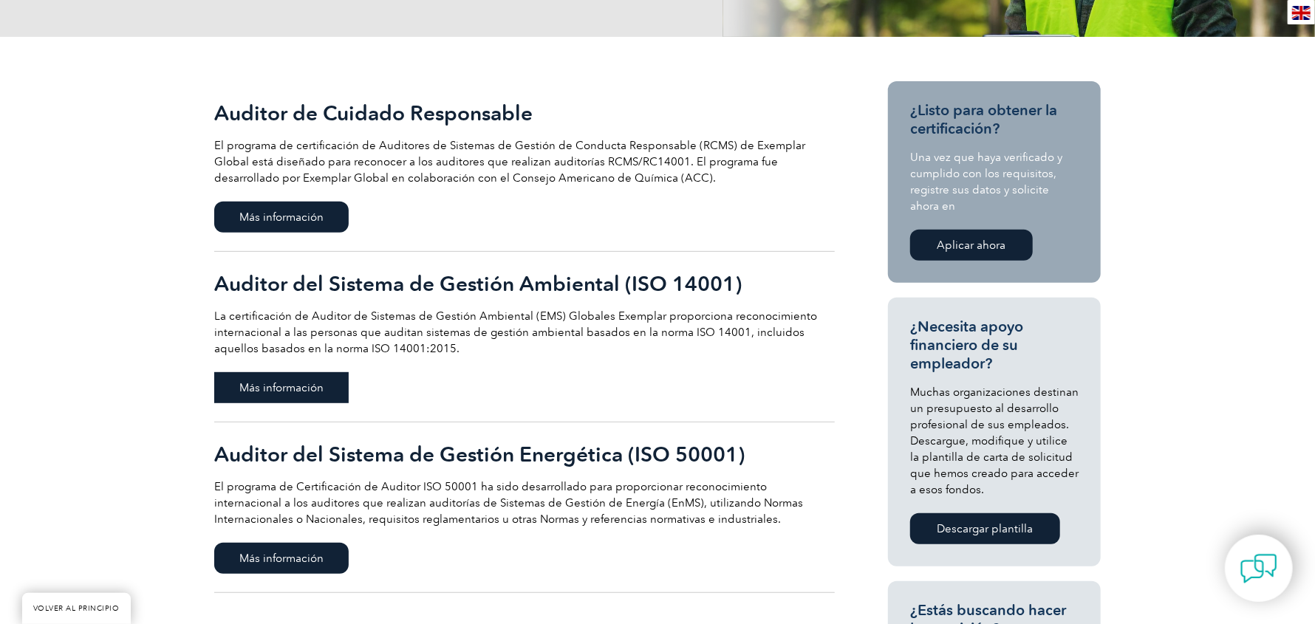
click at [307, 390] on font "Más información" at bounding box center [281, 387] width 84 height 13
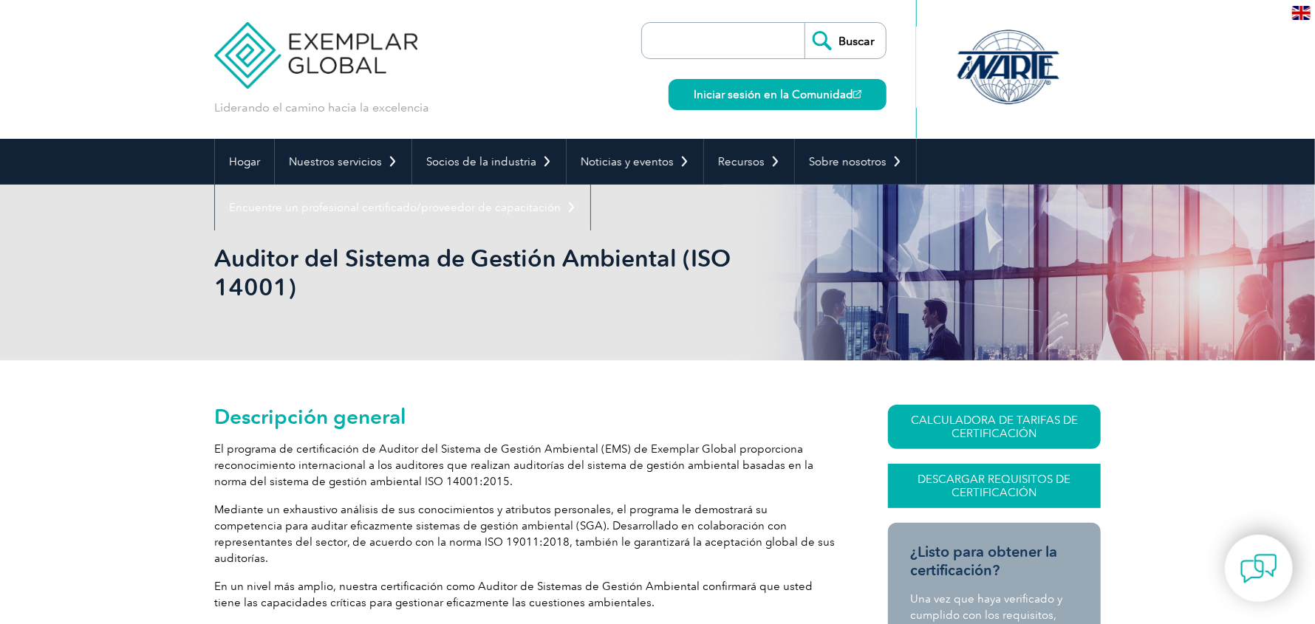
click at [1008, 486] on font "Descargar requisitos de certificación" at bounding box center [994, 486] width 153 height 27
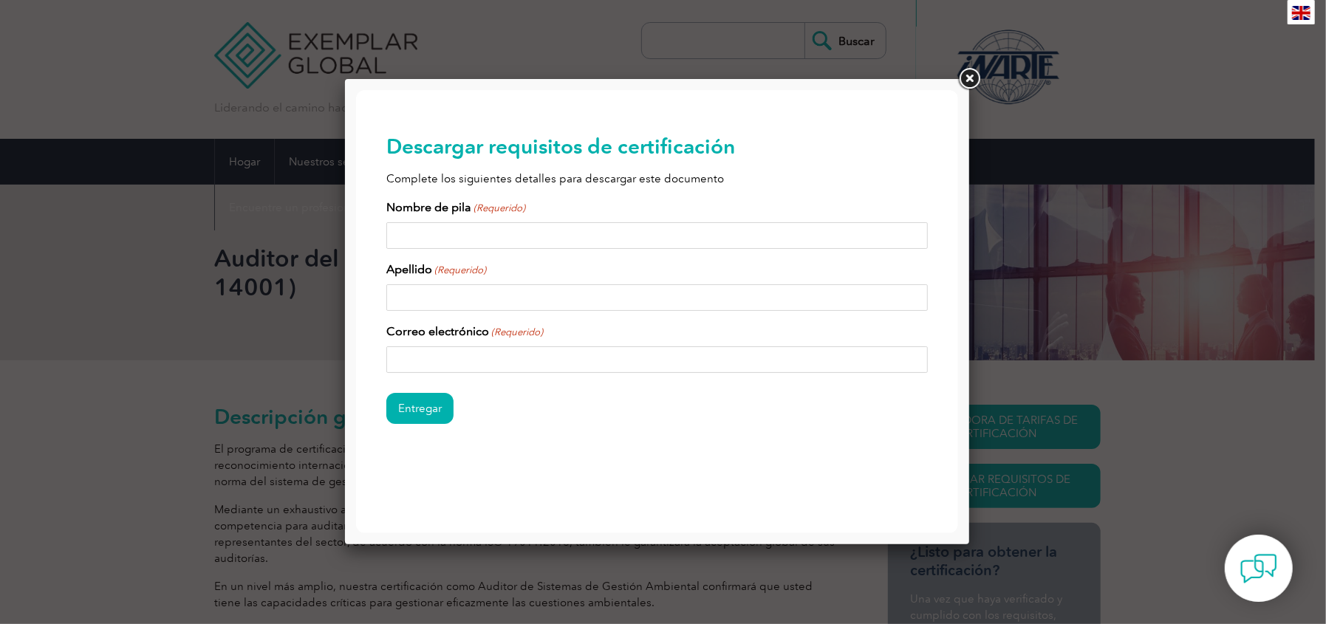
click at [526, 236] on input "Nombre de pila (Requerido)" at bounding box center [657, 235] width 542 height 27
type input "[PERSON_NAME]"
type input "perez"
click at [501, 363] on input "Correo electrónico (Requerido)" at bounding box center [657, 359] width 542 height 27
type input "tpereze@saamtowage.com"
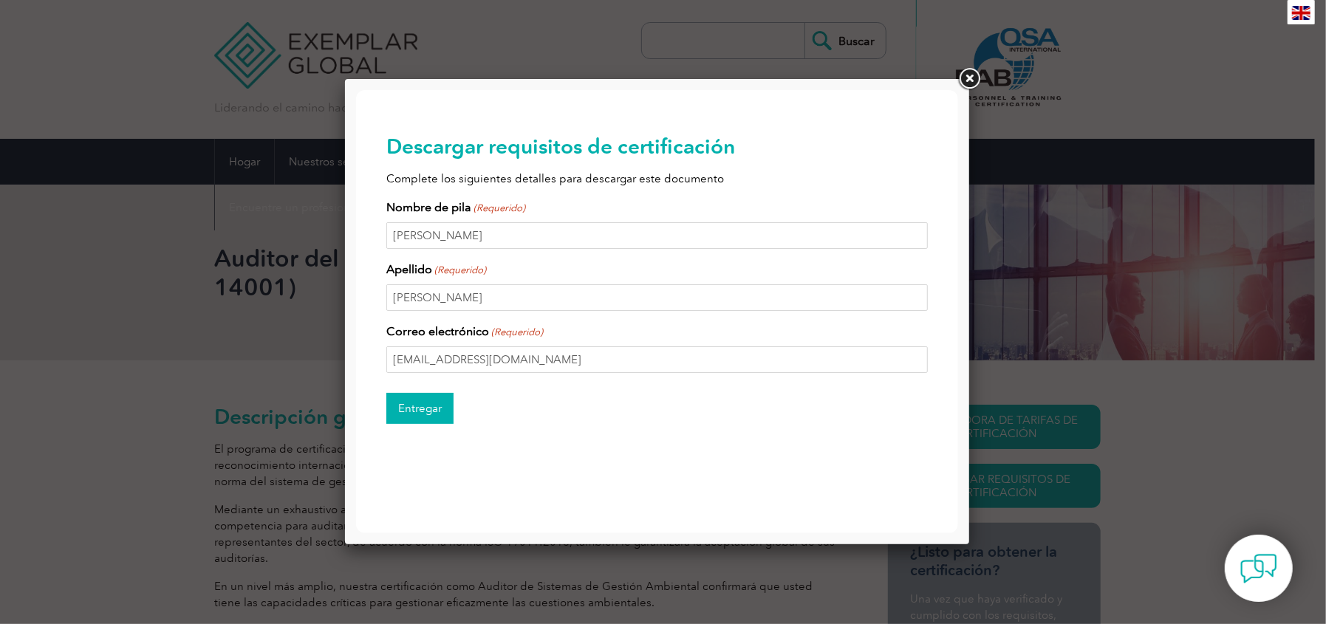
click at [425, 414] on input "Entregar" at bounding box center [419, 407] width 67 height 31
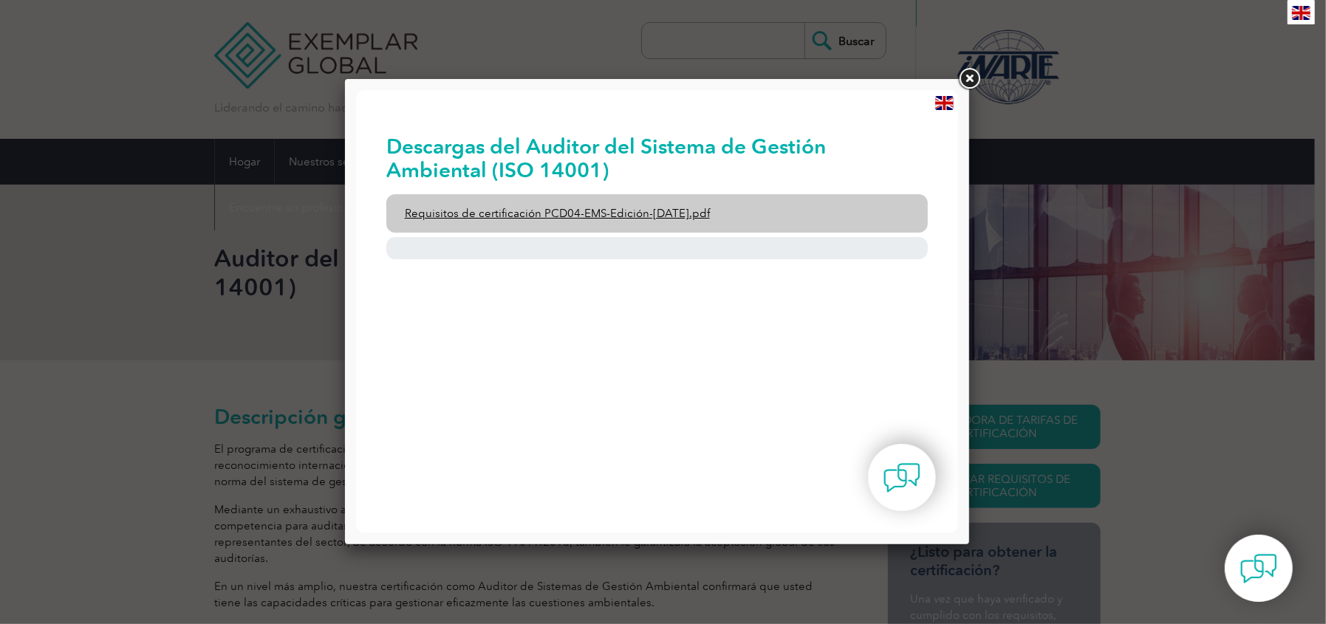
click at [671, 211] on font "Requisitos de certificación PCD04-EMS-Edición-2-Abril-2022.pdf" at bounding box center [556, 212] width 305 height 13
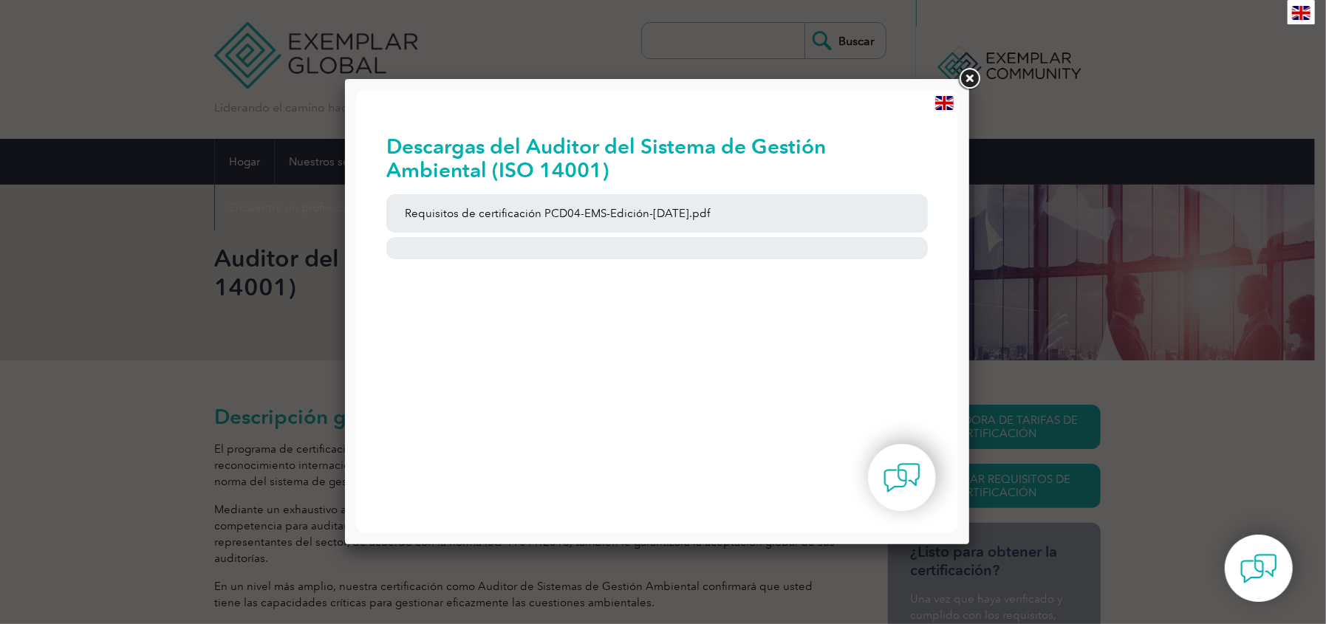
click at [968, 82] on link at bounding box center [969, 79] width 27 height 27
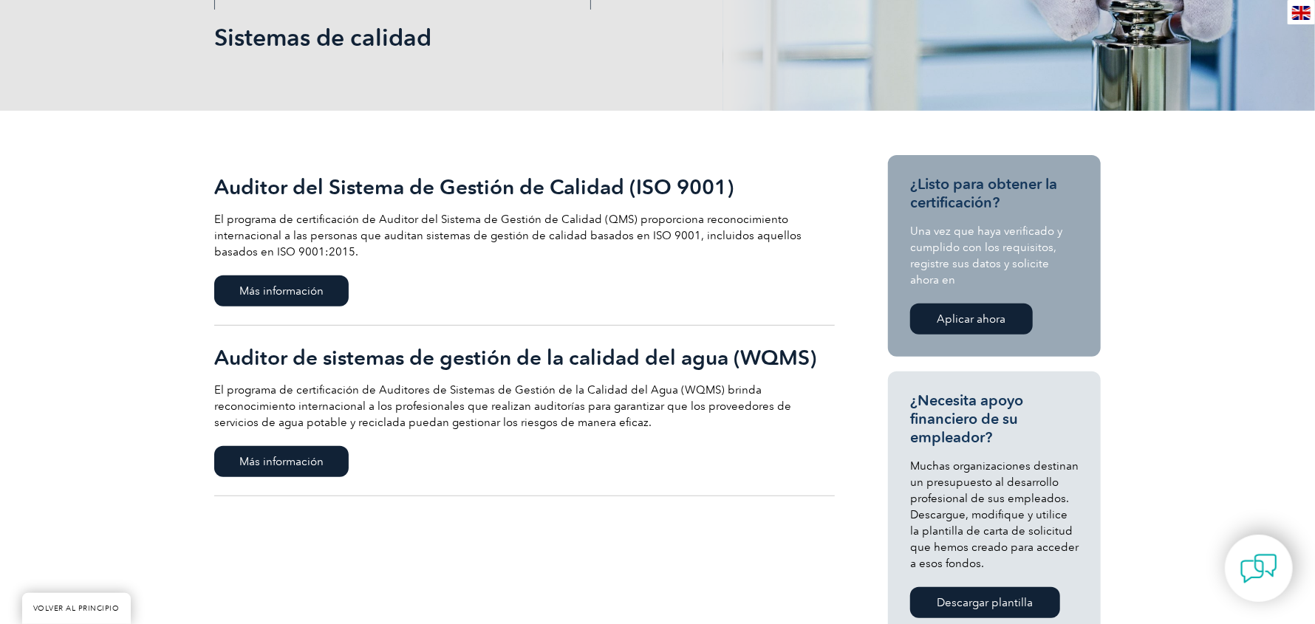
scroll to position [222, 0]
click at [299, 288] on font "Más información" at bounding box center [281, 290] width 84 height 13
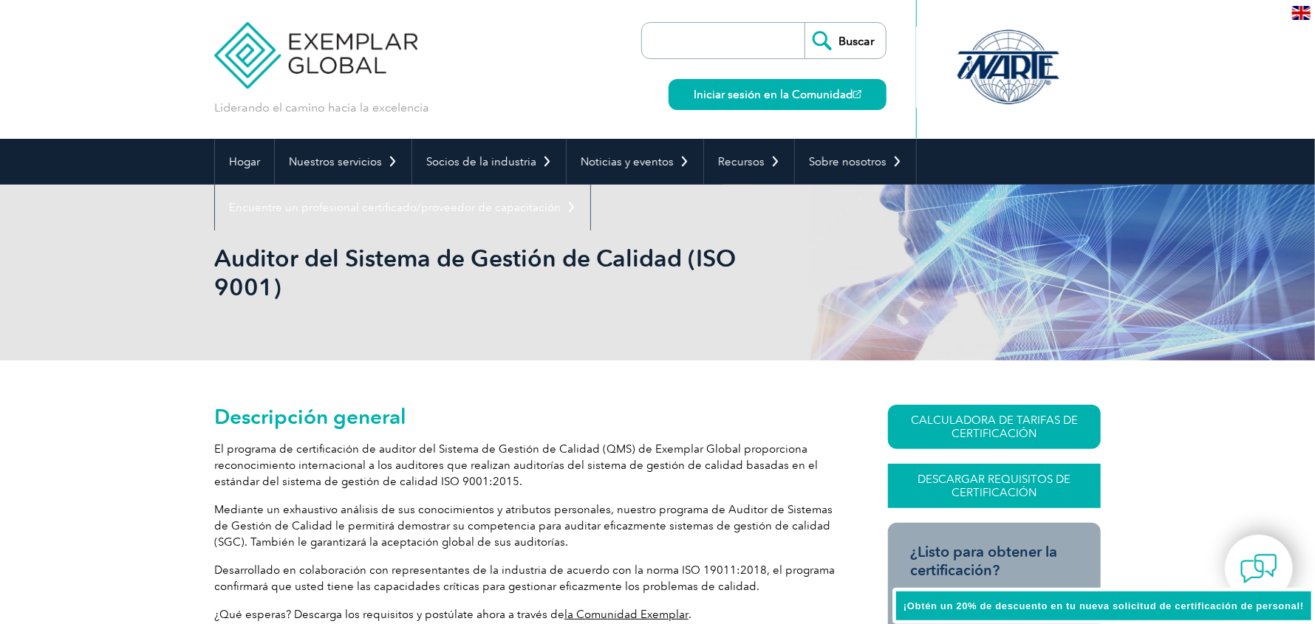
click at [999, 477] on font "Descargar requisitos de certificación" at bounding box center [994, 486] width 153 height 27
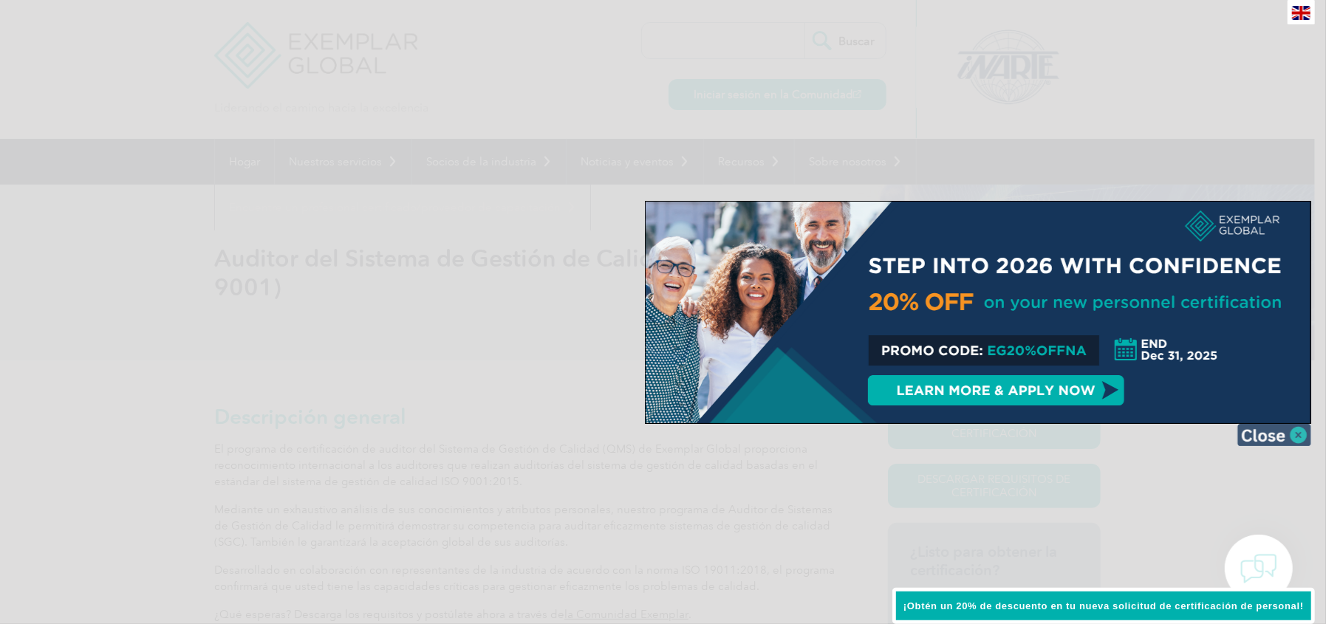
click at [1296, 438] on img at bounding box center [1274, 435] width 74 height 22
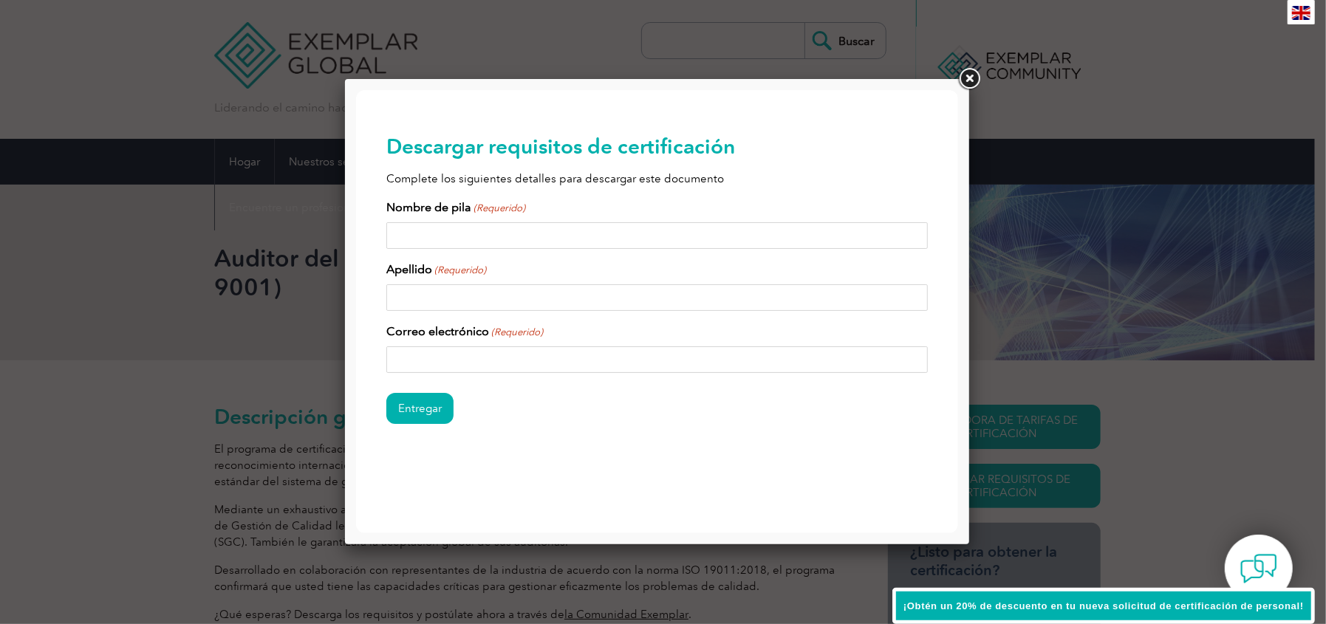
click at [619, 238] on input "Nombre de pila (Requerido)" at bounding box center [657, 235] width 542 height 27
type input "b"
type input "[PERSON_NAME]"
click at [579, 369] on input "Correo electrónico (Requerido)" at bounding box center [657, 359] width 542 height 27
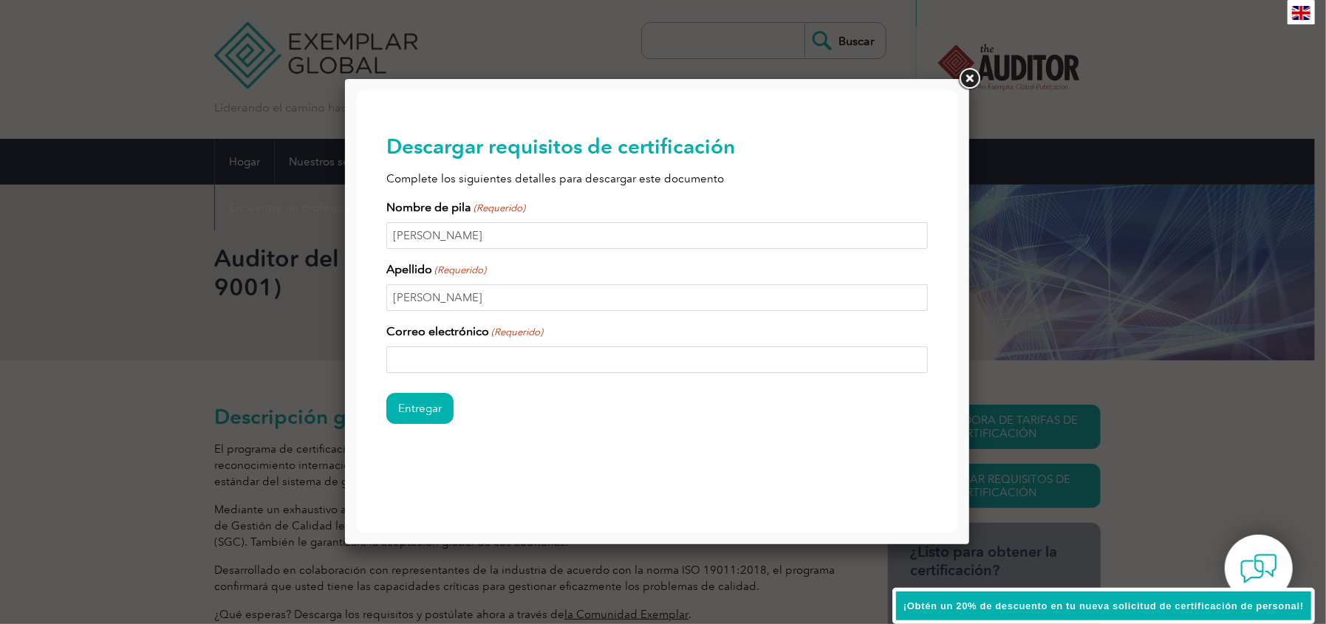
type input "[EMAIL_ADDRESS][DOMAIN_NAME]"
click at [423, 407] on input "Entregar" at bounding box center [419, 407] width 67 height 31
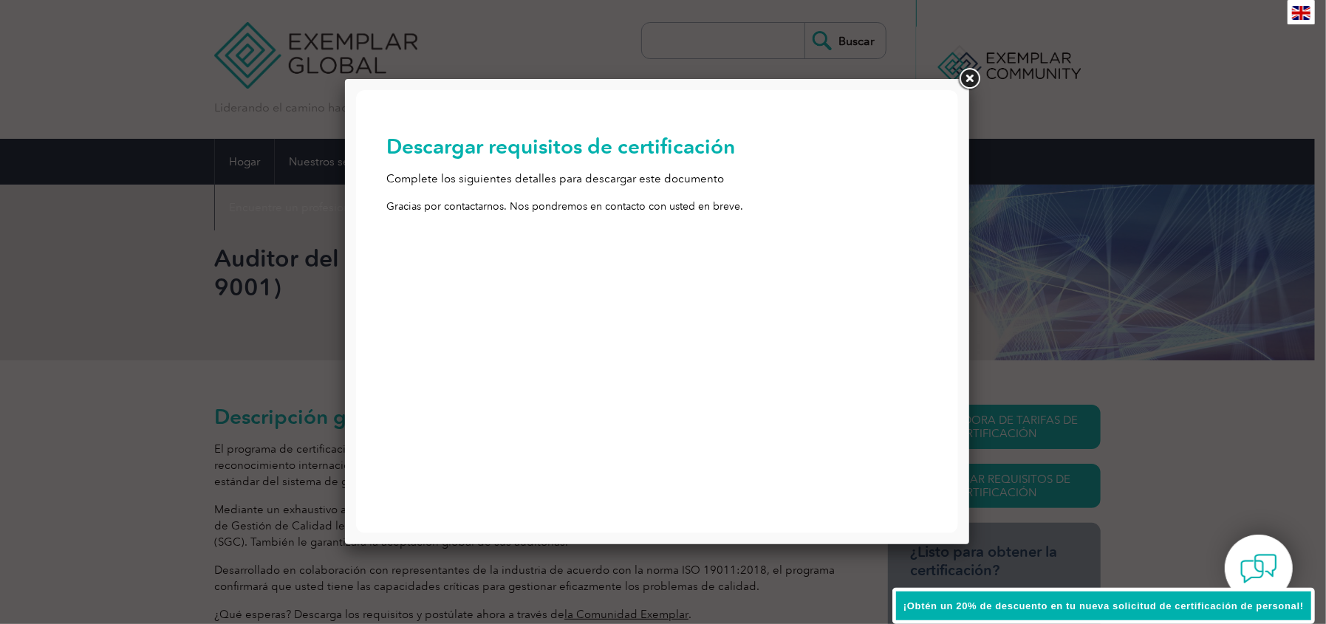
click at [640, 202] on font "Gracias por contactarnos. Nos pondremos en contacto con usted en breve." at bounding box center [564, 205] width 357 height 13
drag, startPoint x: 686, startPoint y: 174, endPoint x: 698, endPoint y: 196, distance: 25.8
click at [688, 177] on font "Complete los siguientes detalles para descargar este documento" at bounding box center [555, 177] width 338 height 13
click at [702, 210] on font "Gracias por contactarnos. Nos pondremos en contacto con usted en breve." at bounding box center [564, 205] width 357 height 13
click at [970, 82] on link at bounding box center [969, 79] width 27 height 27
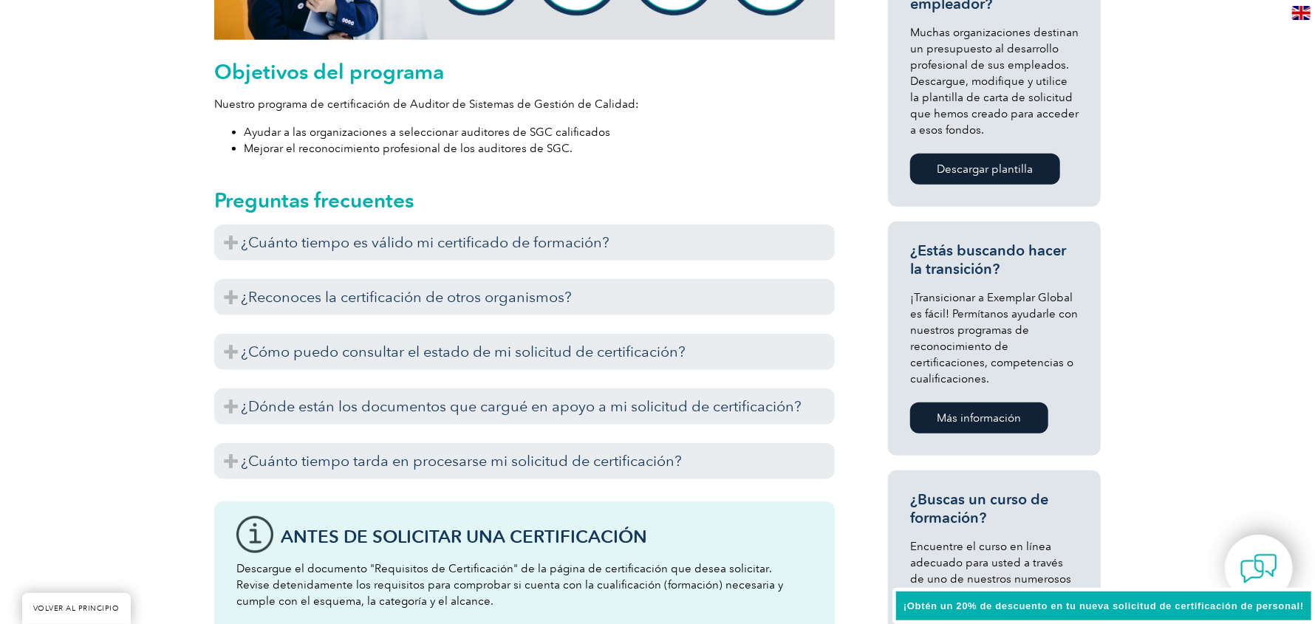
scroll to position [813, 0]
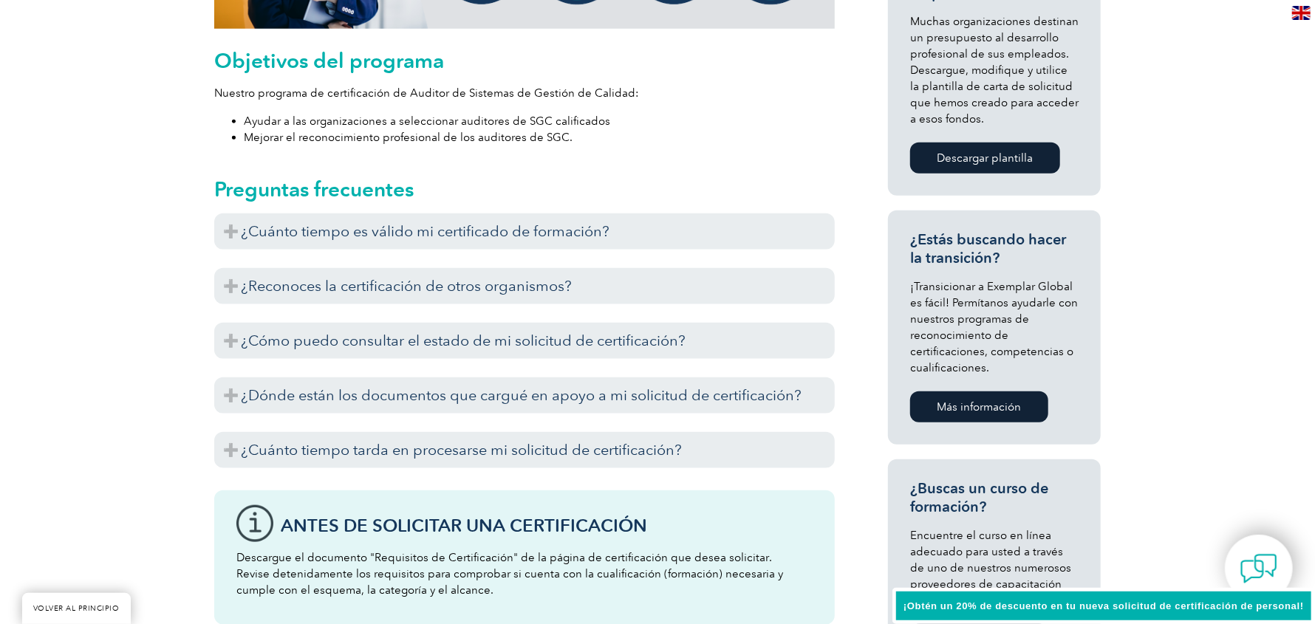
click at [538, 575] on font "Revise detenidamente los requisitos para comprobar si cuenta con la cualificaci…" at bounding box center [509, 582] width 547 height 30
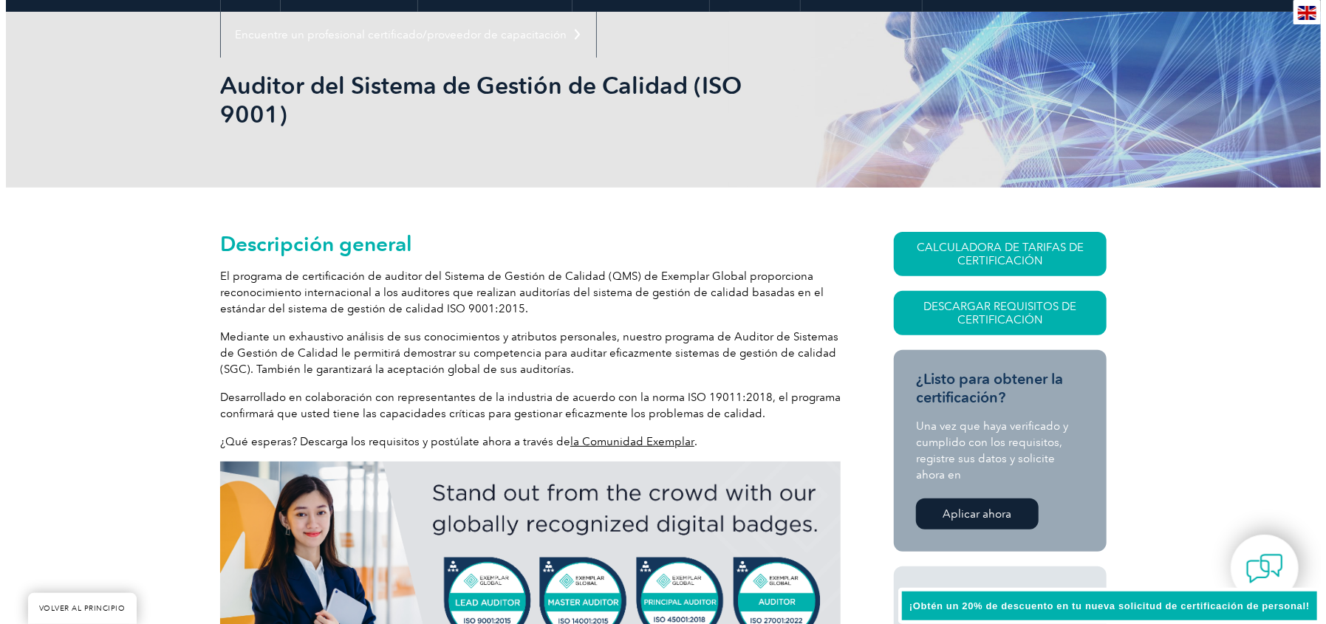
scroll to position [147, 0]
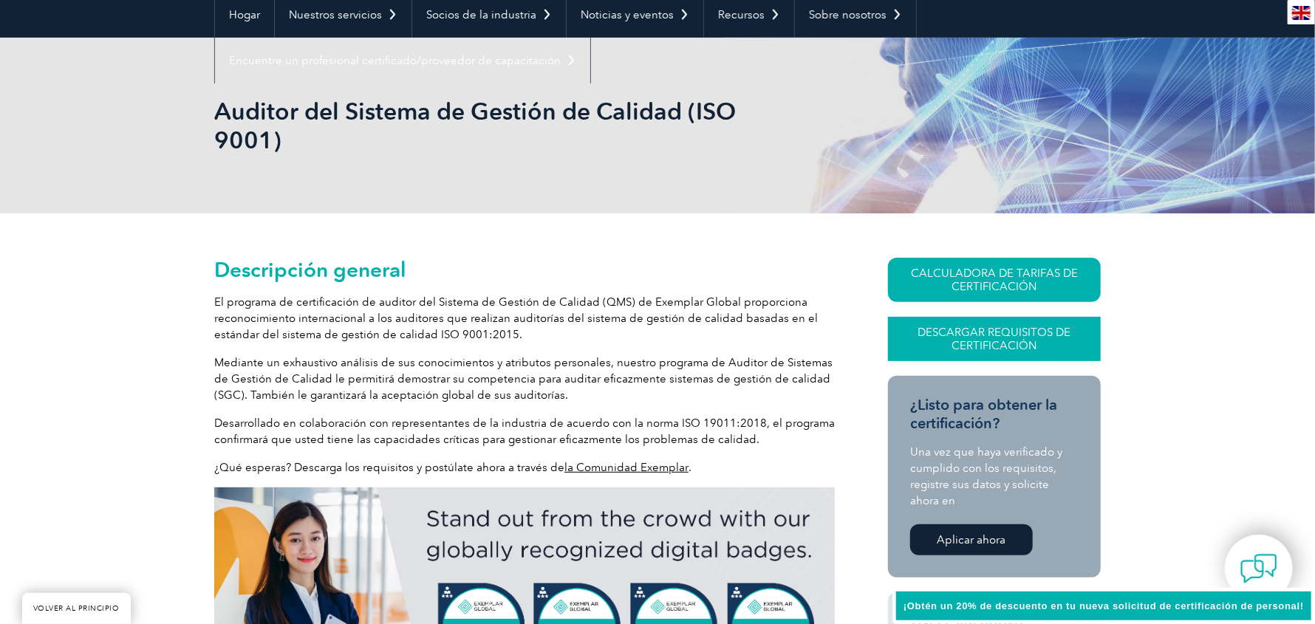
click at [1008, 321] on link "Descargar requisitos de certificación" at bounding box center [994, 339] width 213 height 44
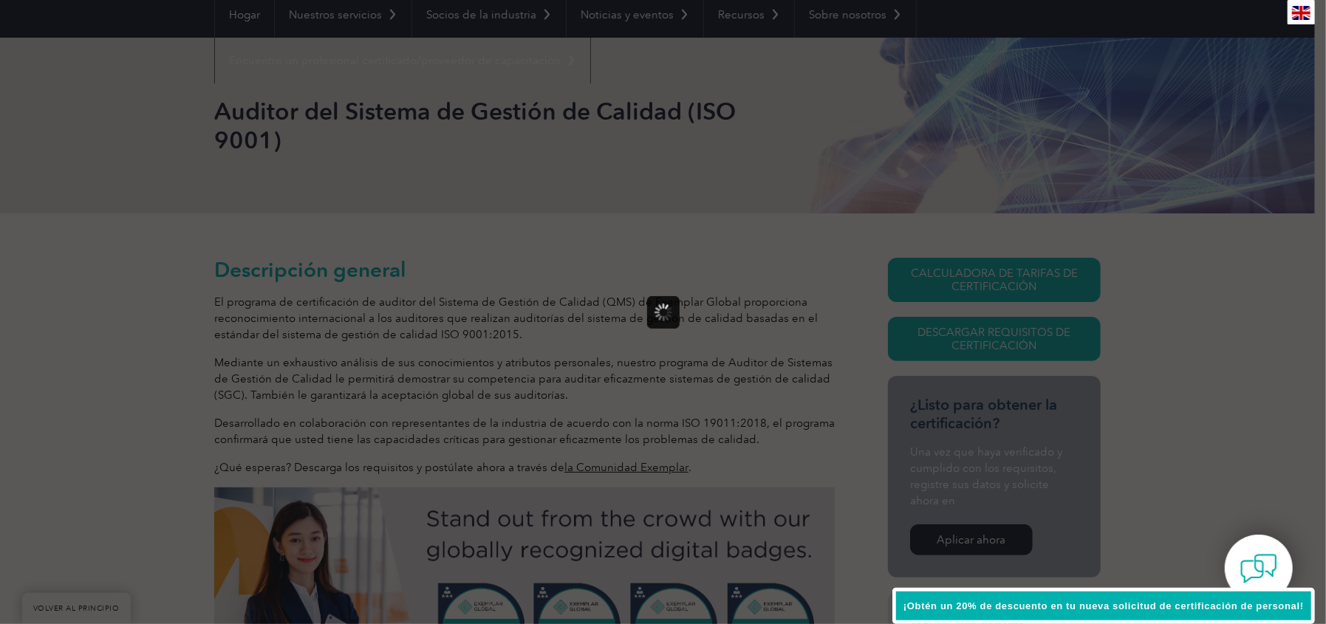
scroll to position [0, 0]
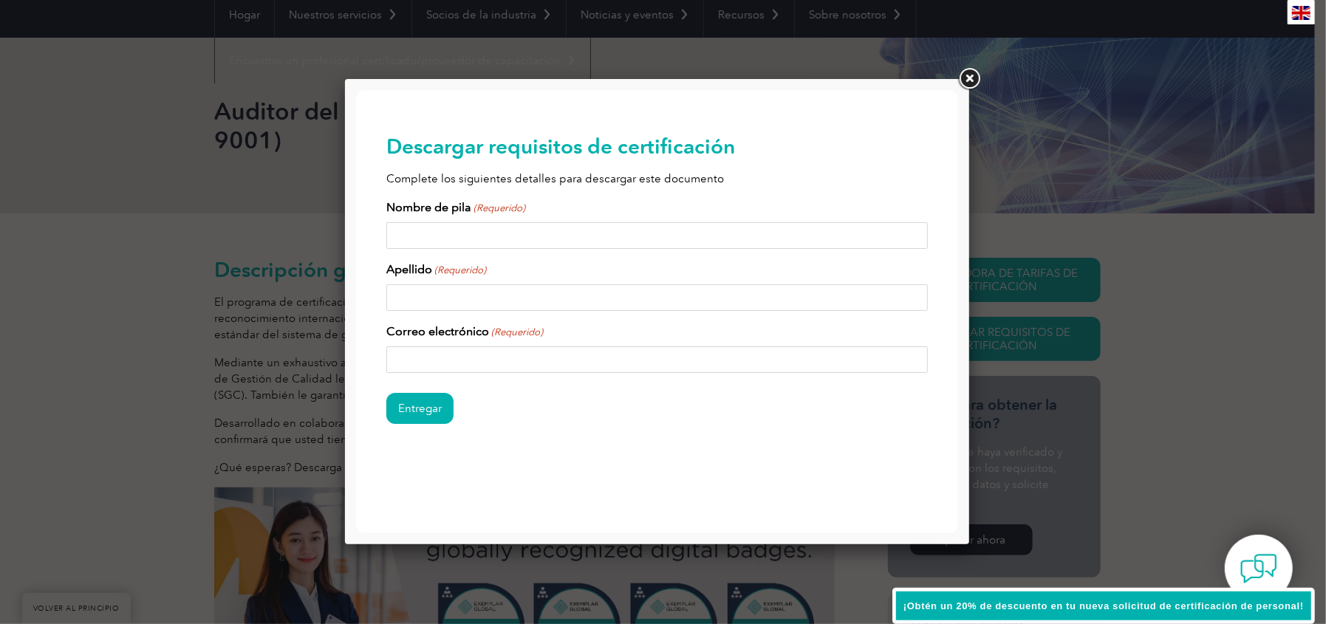
click at [559, 239] on input "Nombre de pila (Requerido)" at bounding box center [657, 235] width 542 height 27
type input "[PERSON_NAME]"
click at [547, 302] on input "Apellido (Requerido)" at bounding box center [657, 297] width 542 height 27
type input "[PERSON_NAME]"
click at [517, 353] on input "Correo electrónico (Requerido)" at bounding box center [657, 359] width 542 height 27
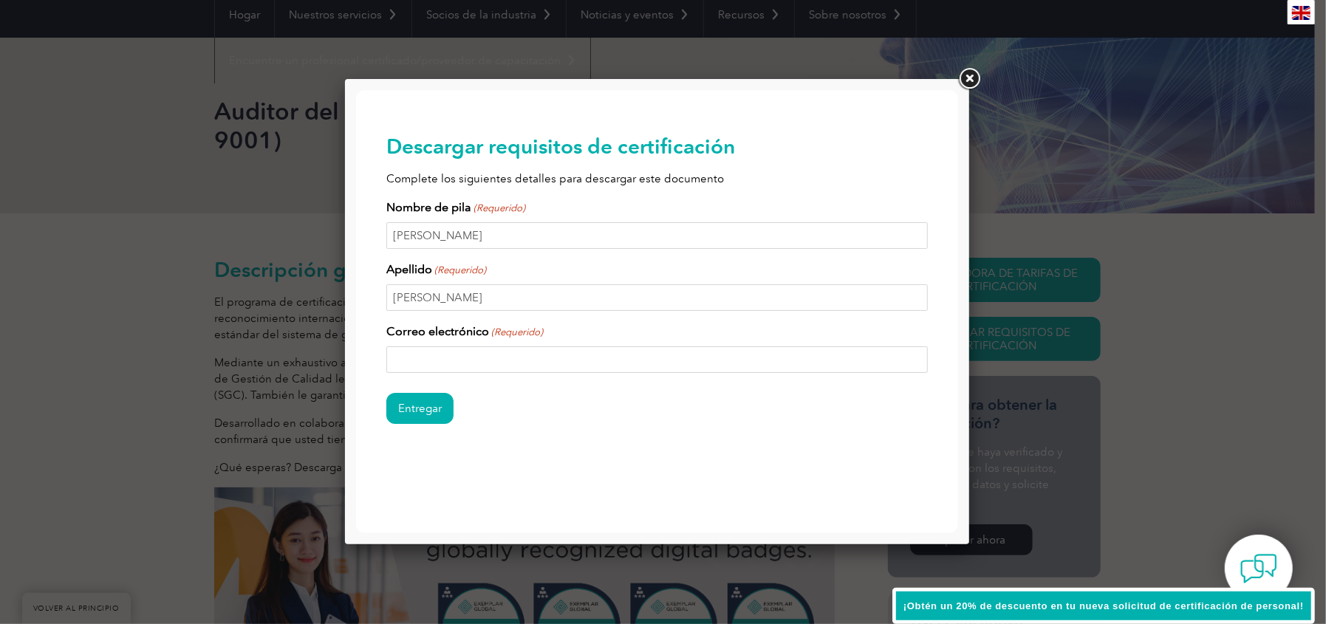
type input "[EMAIL_ADDRESS][DOMAIN_NAME]"
click at [431, 408] on input "Entregar" at bounding box center [419, 407] width 67 height 31
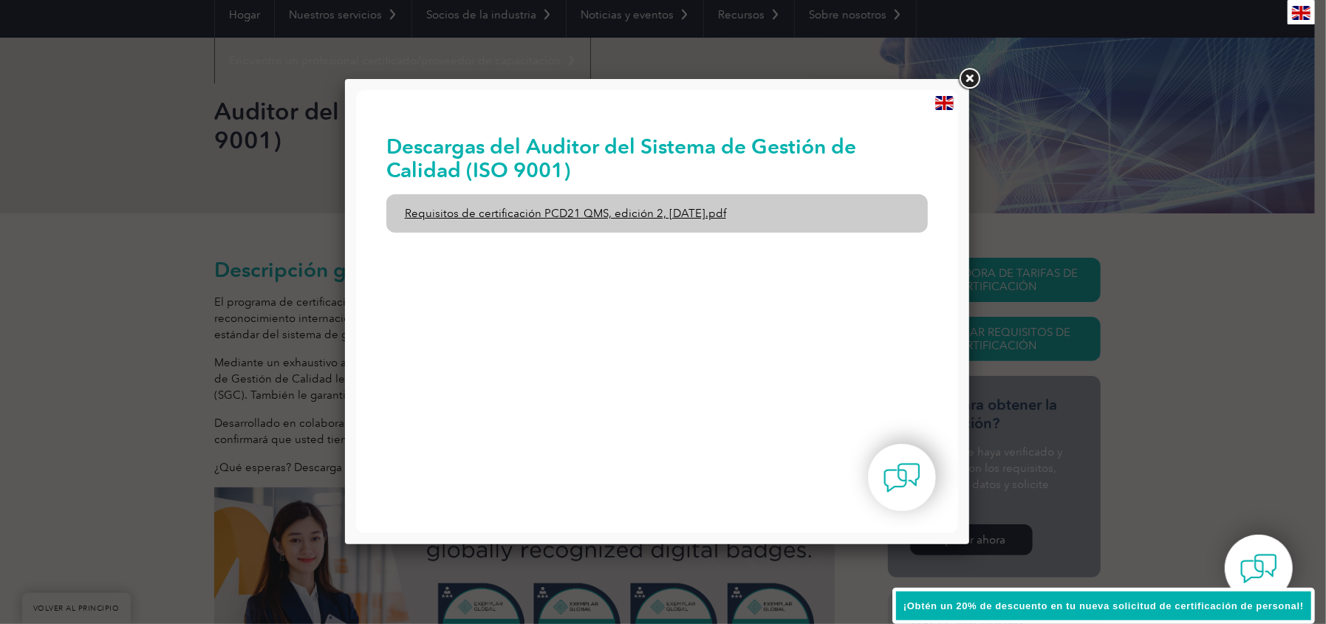
click at [596, 216] on font "Requisitos de certificación PCD21 QMS, edición 2, [DATE].pdf" at bounding box center [564, 212] width 321 height 13
